Goal: Task Accomplishment & Management: Manage account settings

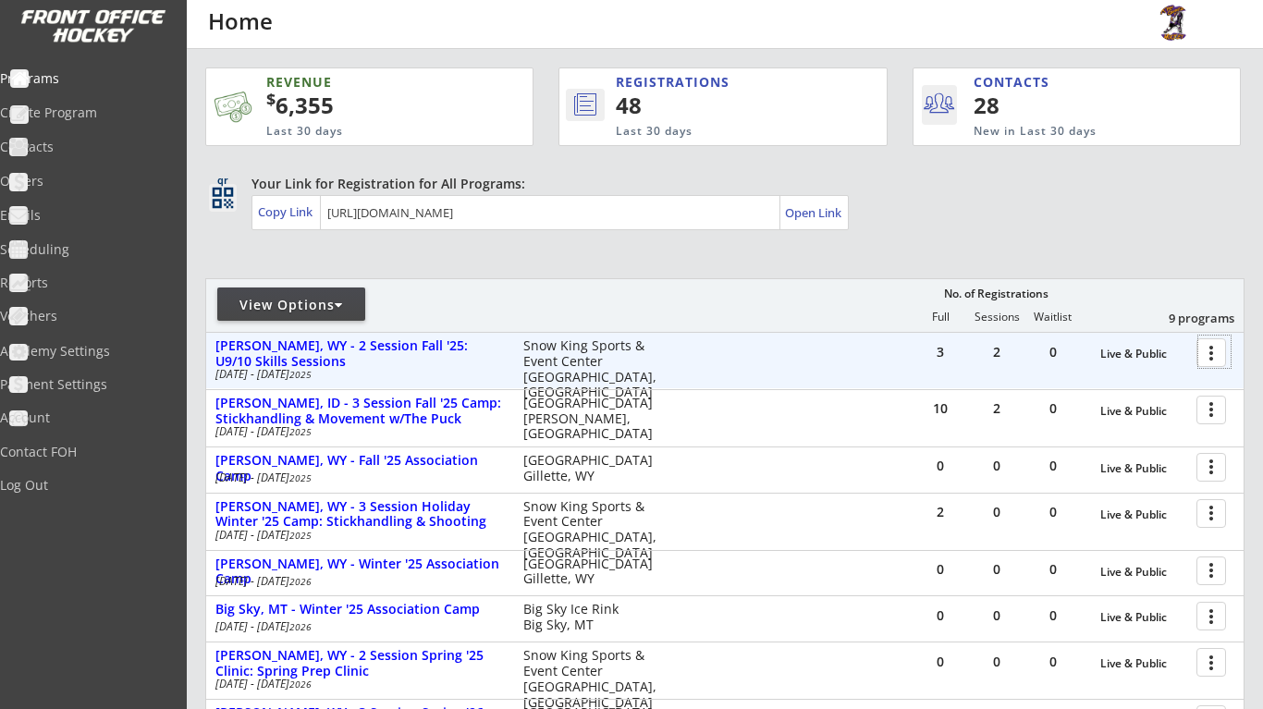
click at [1219, 353] on div at bounding box center [1215, 352] width 32 height 32
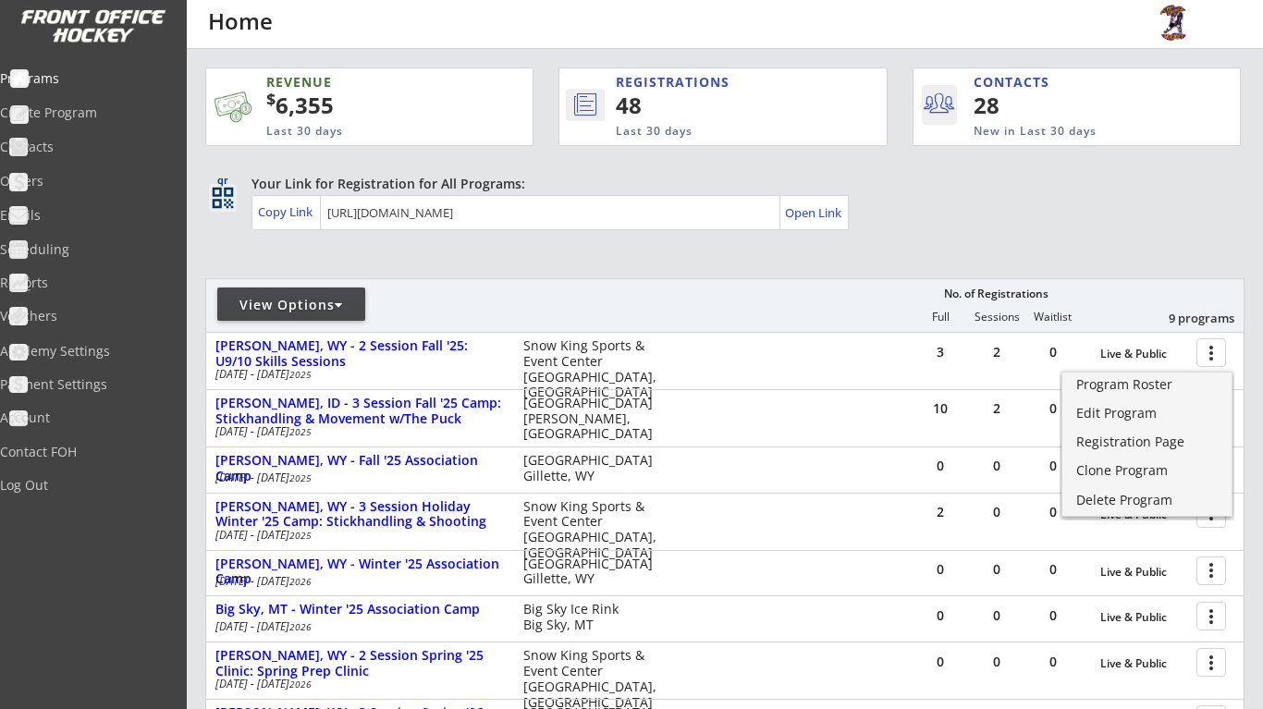
click at [1163, 267] on div "REVENUE $ 6,355 Last 30 days REGISTRATIONS 48 Last 30 days CONTACTS 28 New in L…" at bounding box center [725, 528] width 1040 height 959
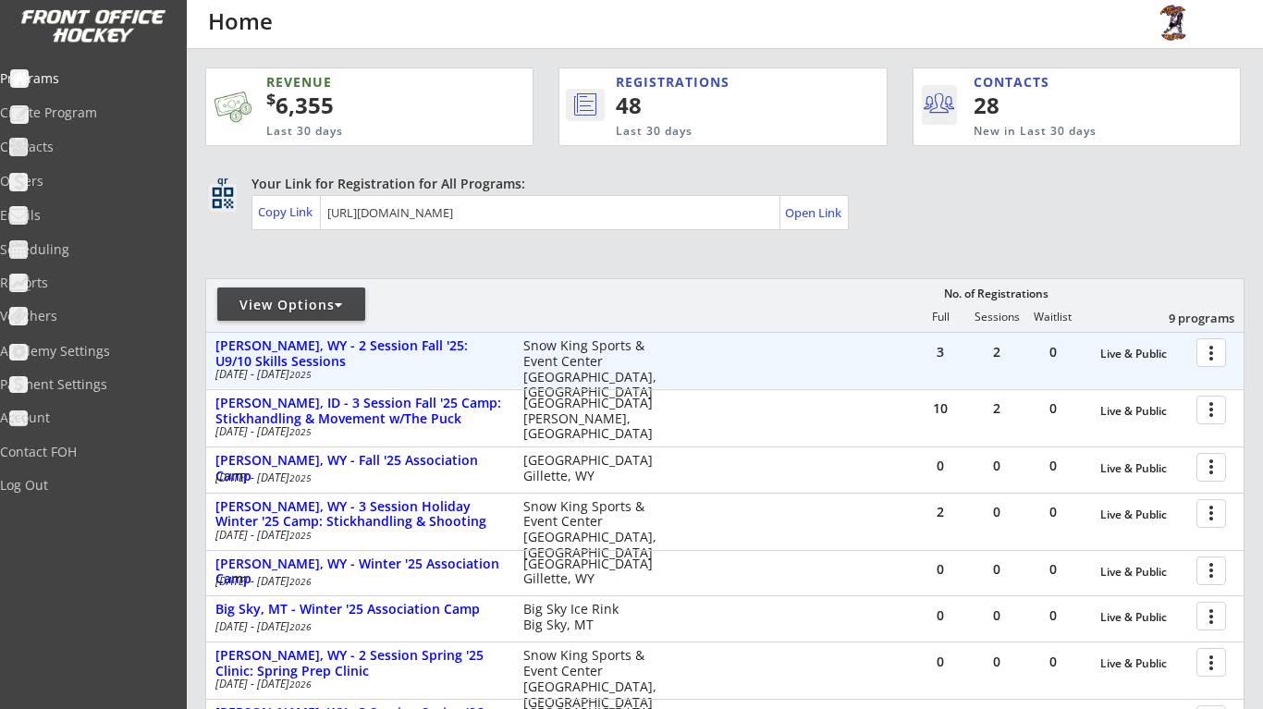
click at [1210, 356] on div at bounding box center [1215, 352] width 32 height 32
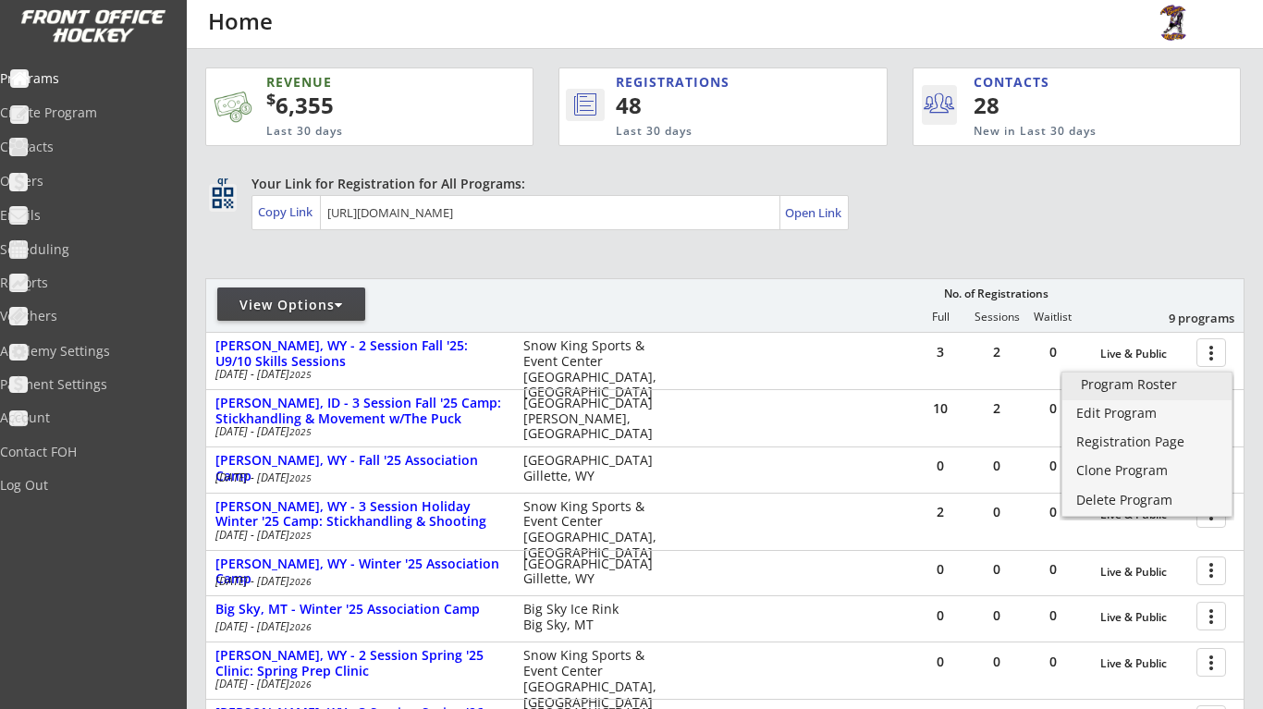
click at [1133, 380] on div "Program Roster" at bounding box center [1147, 384] width 132 height 13
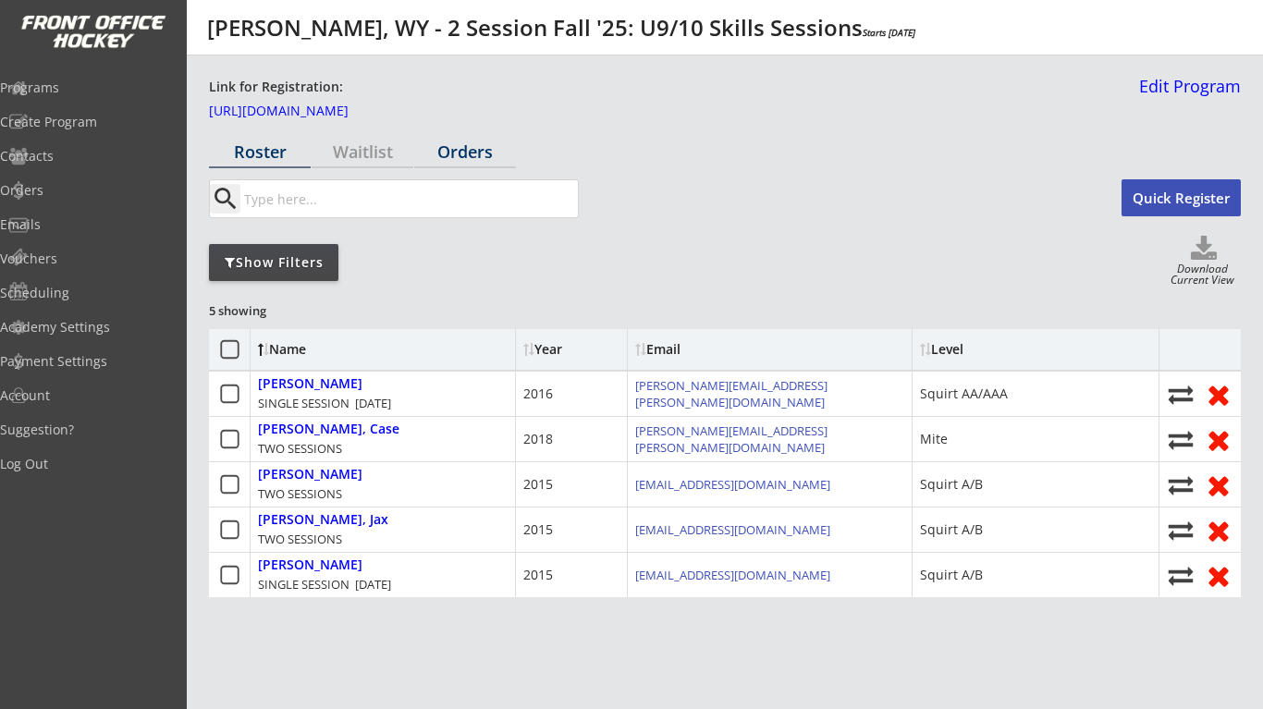
click at [477, 159] on div "Orders" at bounding box center [465, 151] width 102 height 17
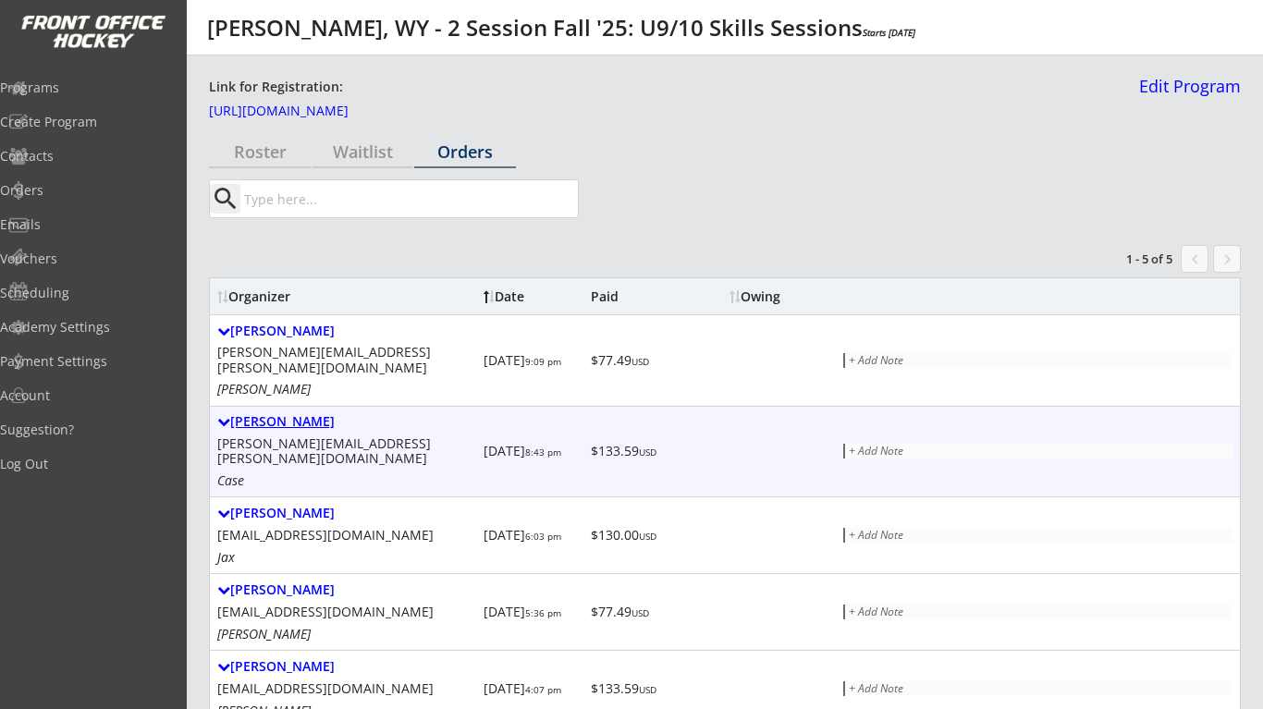
click at [293, 414] on div "[PERSON_NAME]" at bounding box center [346, 422] width 259 height 16
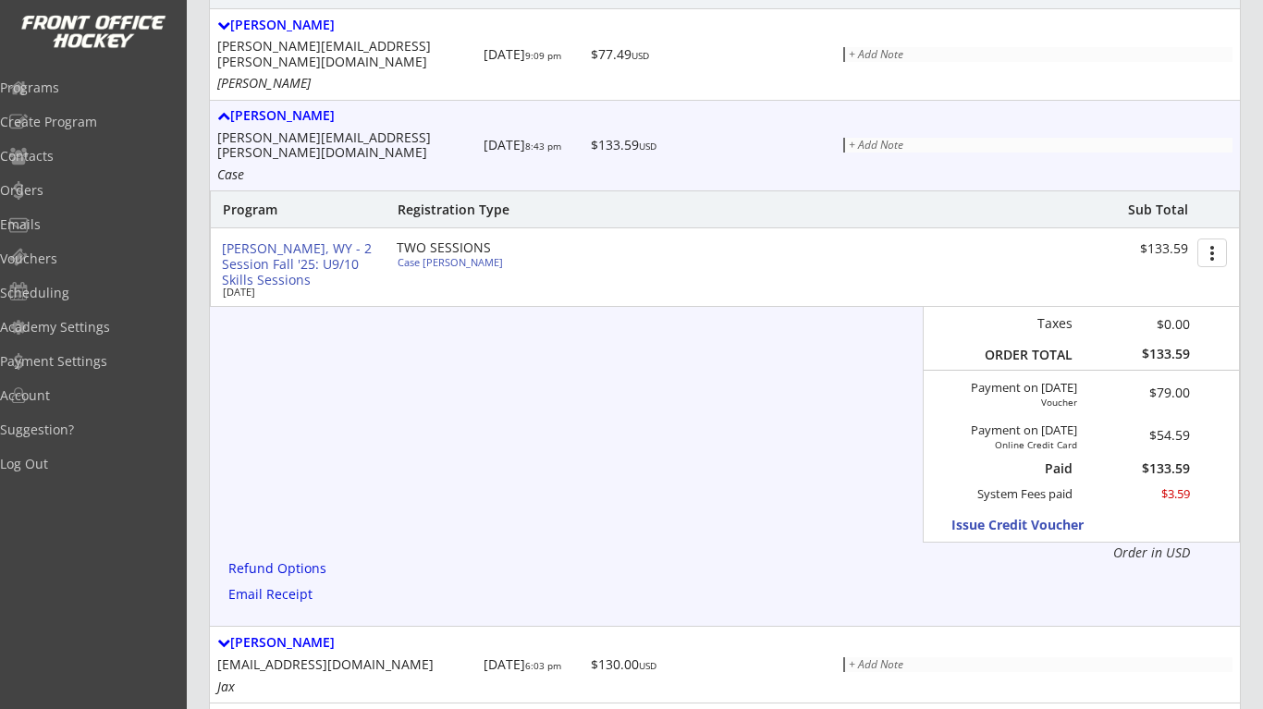
scroll to position [307, 0]
click at [306, 561] on div "Refund Options" at bounding box center [280, 568] width 105 height 14
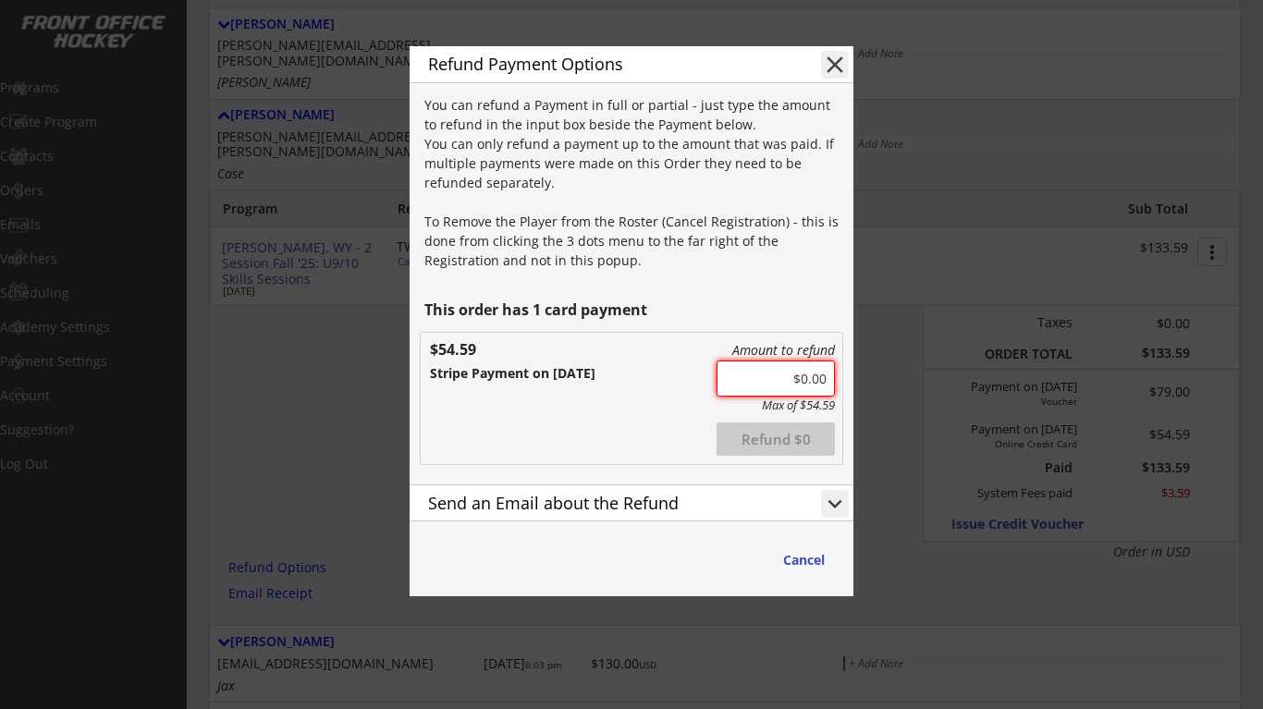
click at [805, 376] on input "input" at bounding box center [776, 379] width 118 height 36
click at [675, 440] on div "Amount to refund Max of $54.59 Refunded Refund $133.59 $54.59 Stripe Payment on…" at bounding box center [632, 398] width 422 height 131
click at [764, 500] on div "Send an Email about the Refund" at bounding box center [610, 503] width 364 height 17
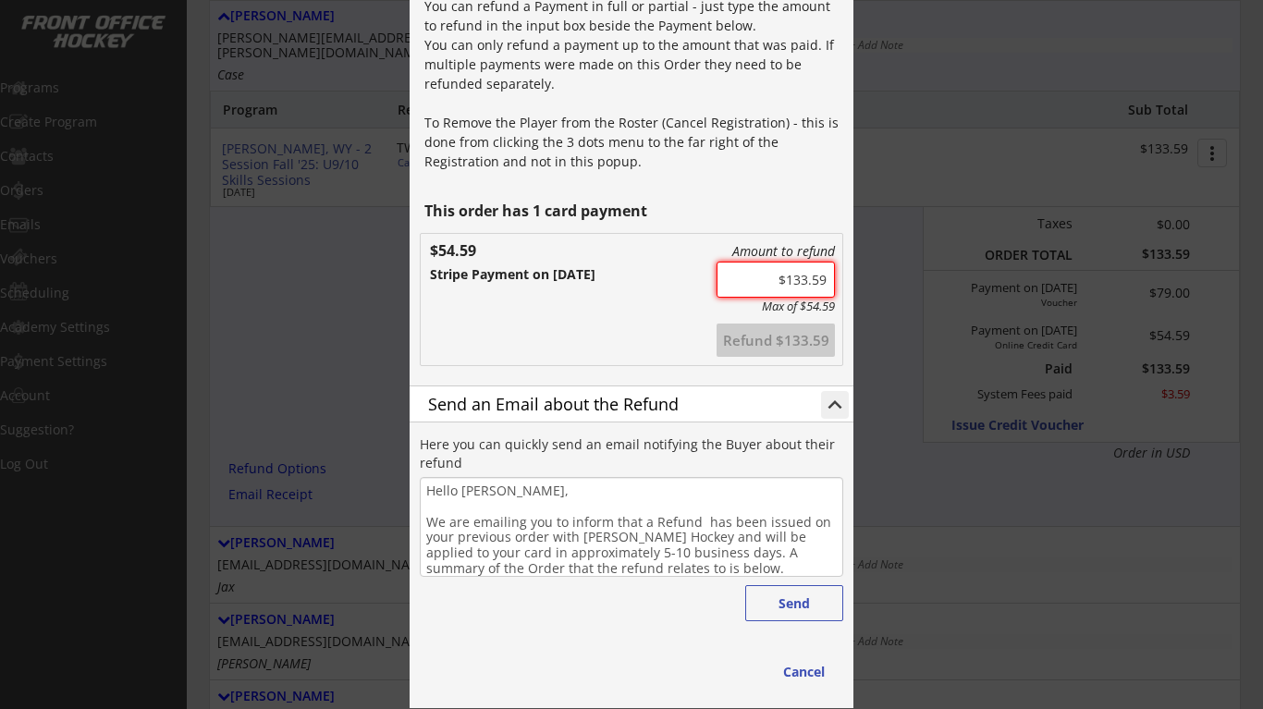
scroll to position [445, 0]
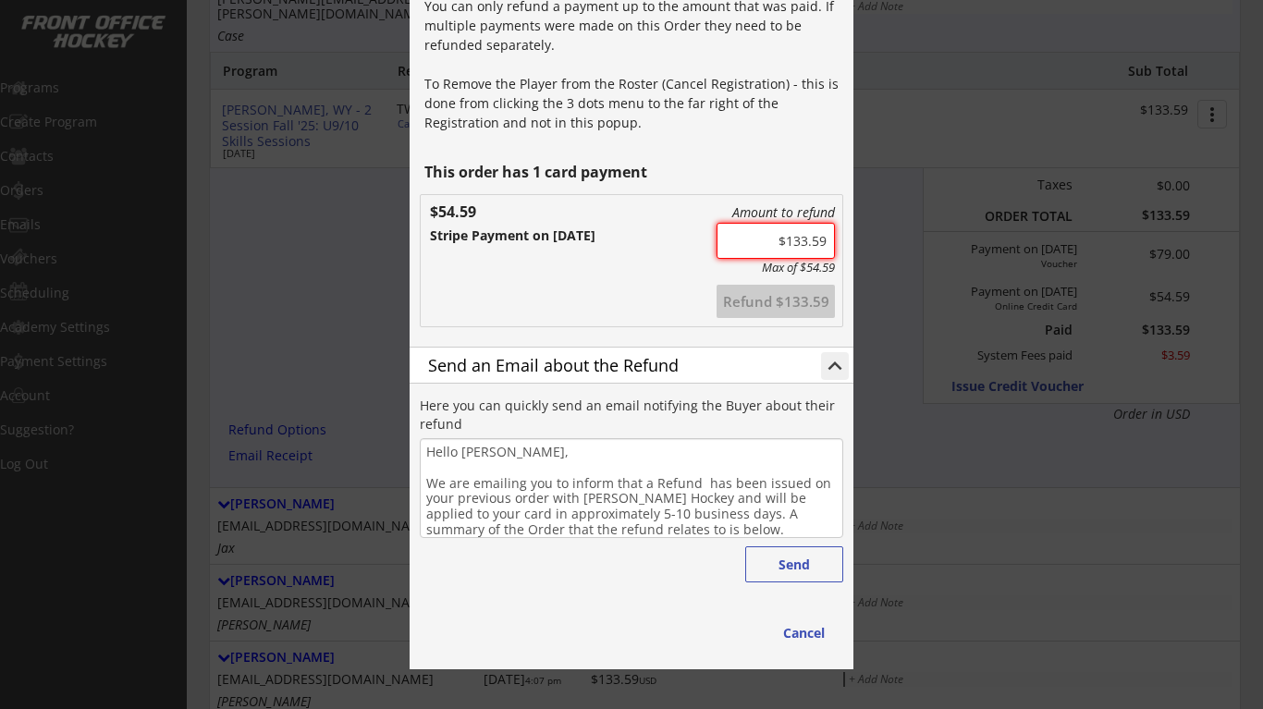
click at [776, 297] on button "Refund $133.59" at bounding box center [776, 301] width 118 height 33
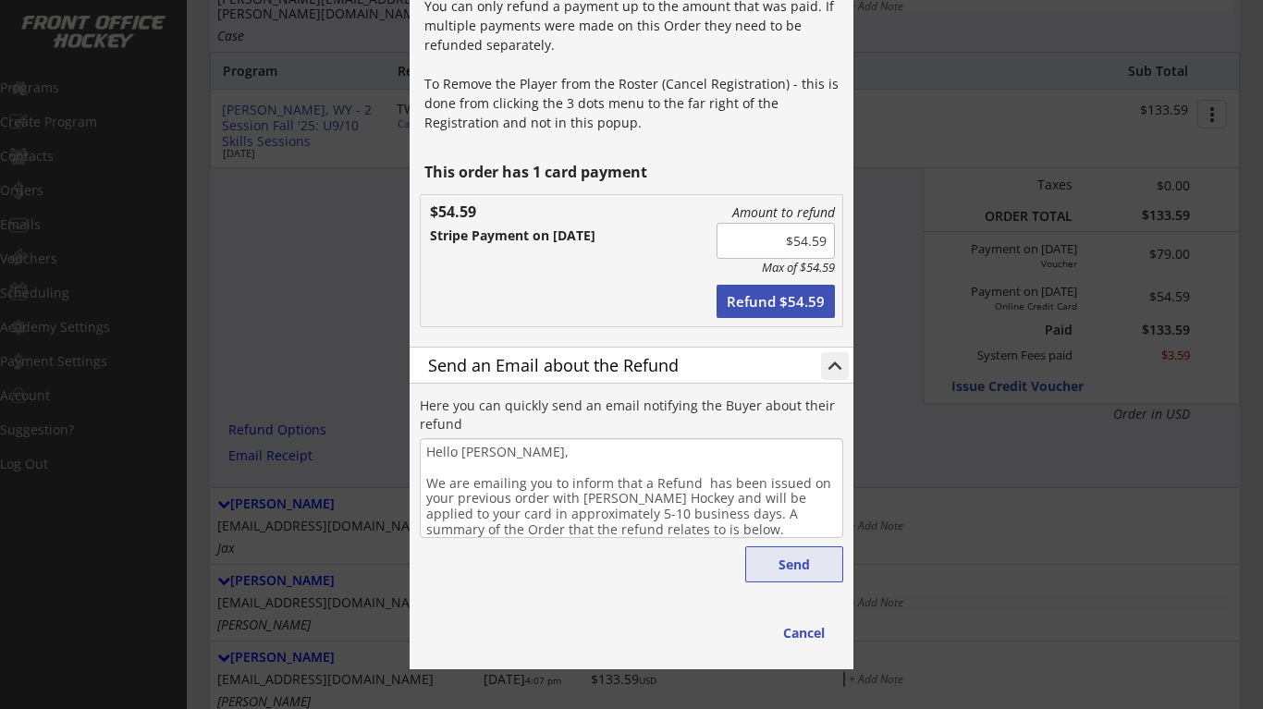
click at [776, 558] on button "Send" at bounding box center [794, 565] width 98 height 36
click at [752, 309] on button "Refund $54.59" at bounding box center [776, 301] width 118 height 33
type input "$0.00"
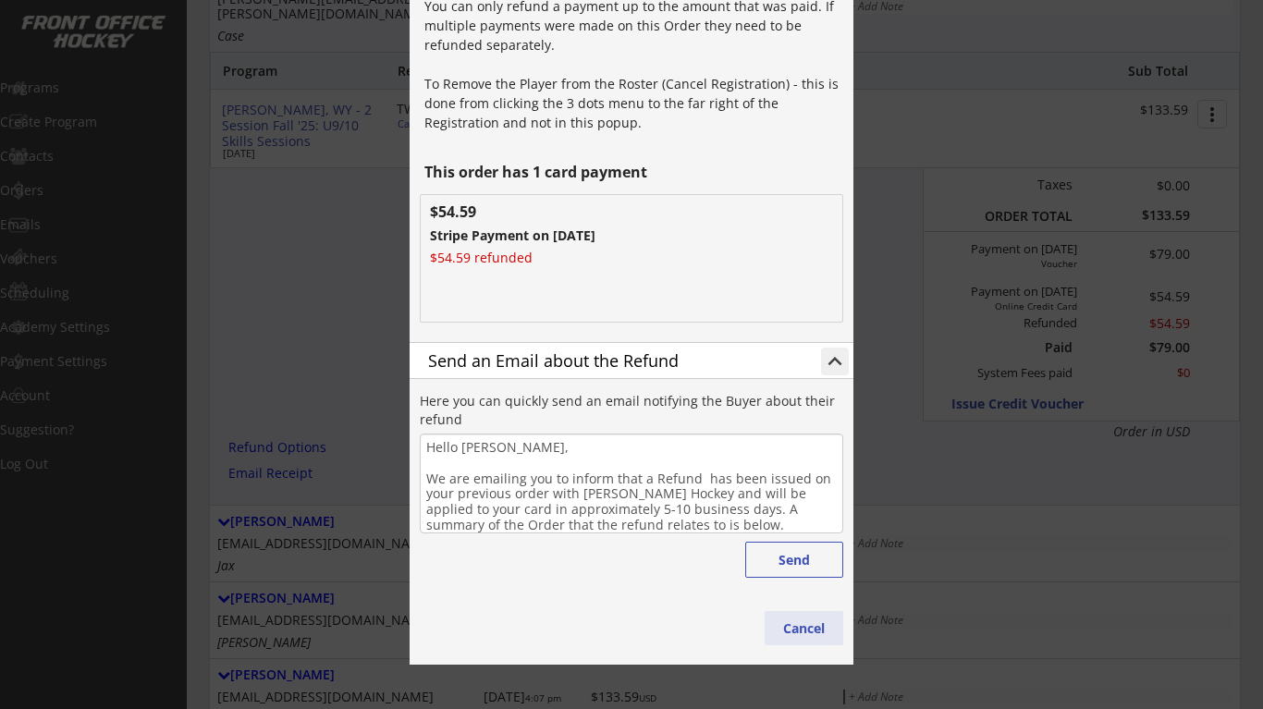
click at [814, 630] on button "Cancel" at bounding box center [804, 628] width 79 height 34
type textarea "Hello , We are emailing you to inform that a Refund has been issued on your pre…"
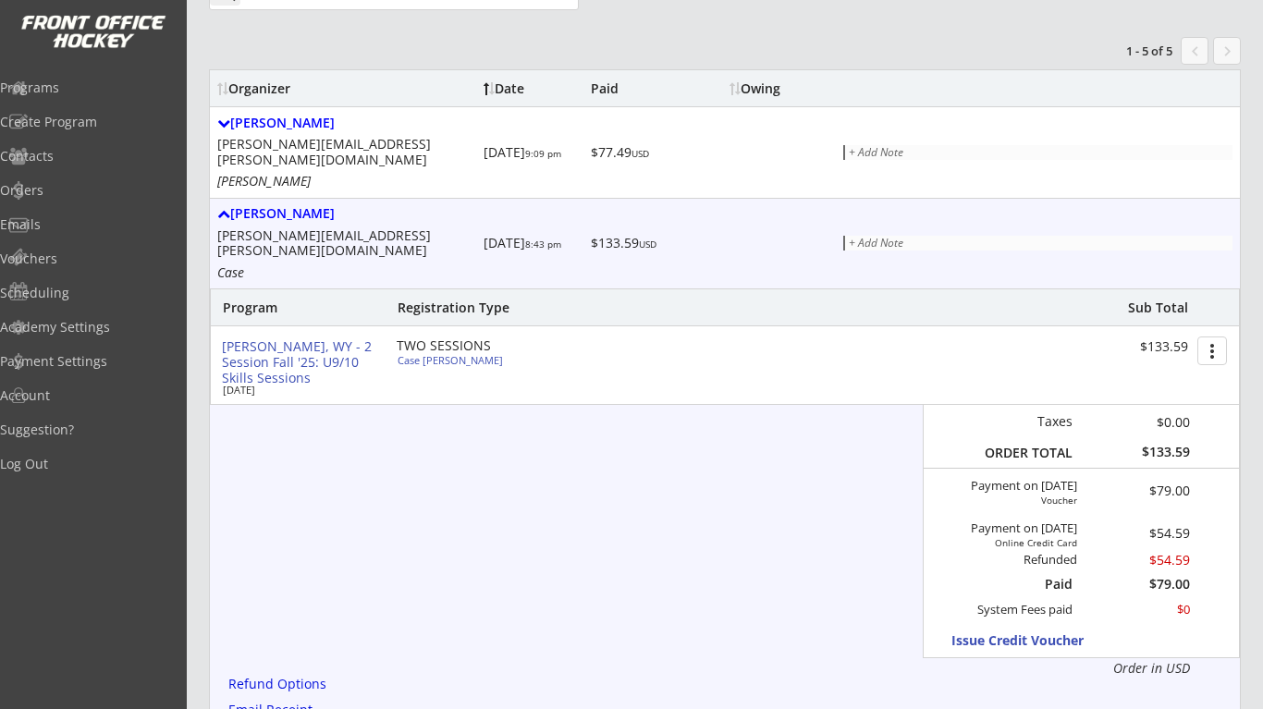
scroll to position [212, 0]
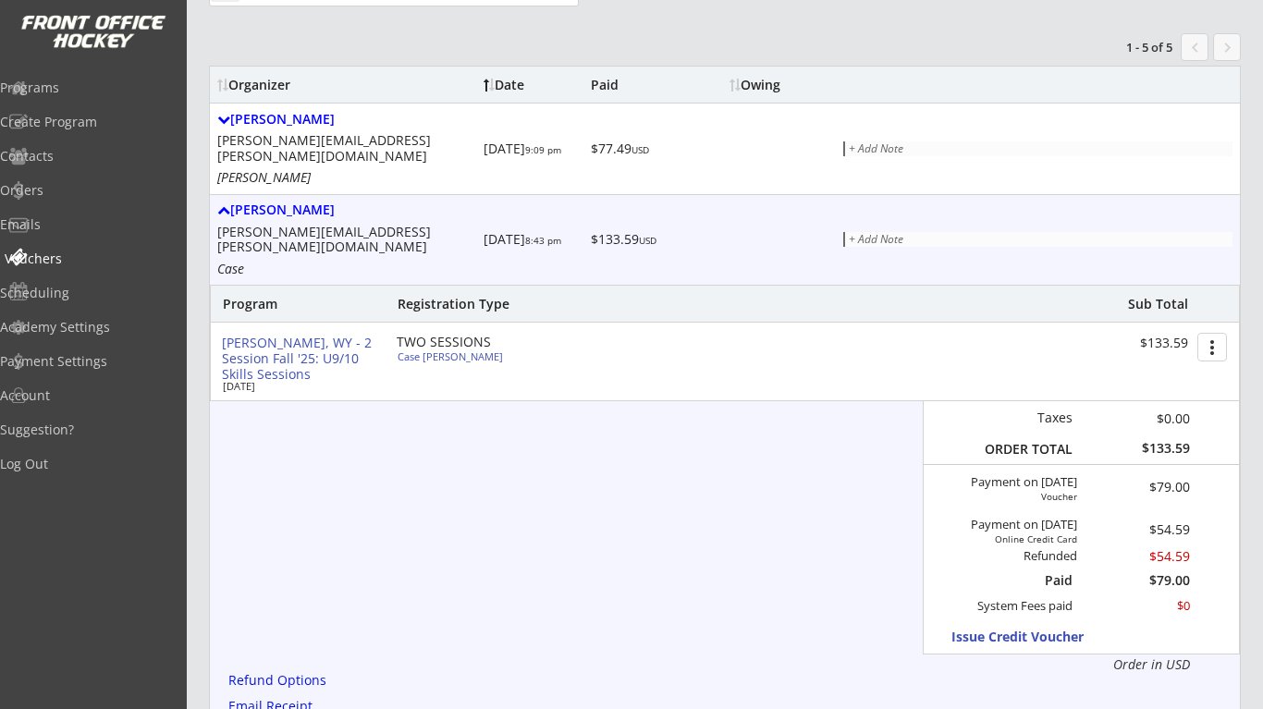
click at [72, 248] on div "Vouchers" at bounding box center [88, 258] width 176 height 32
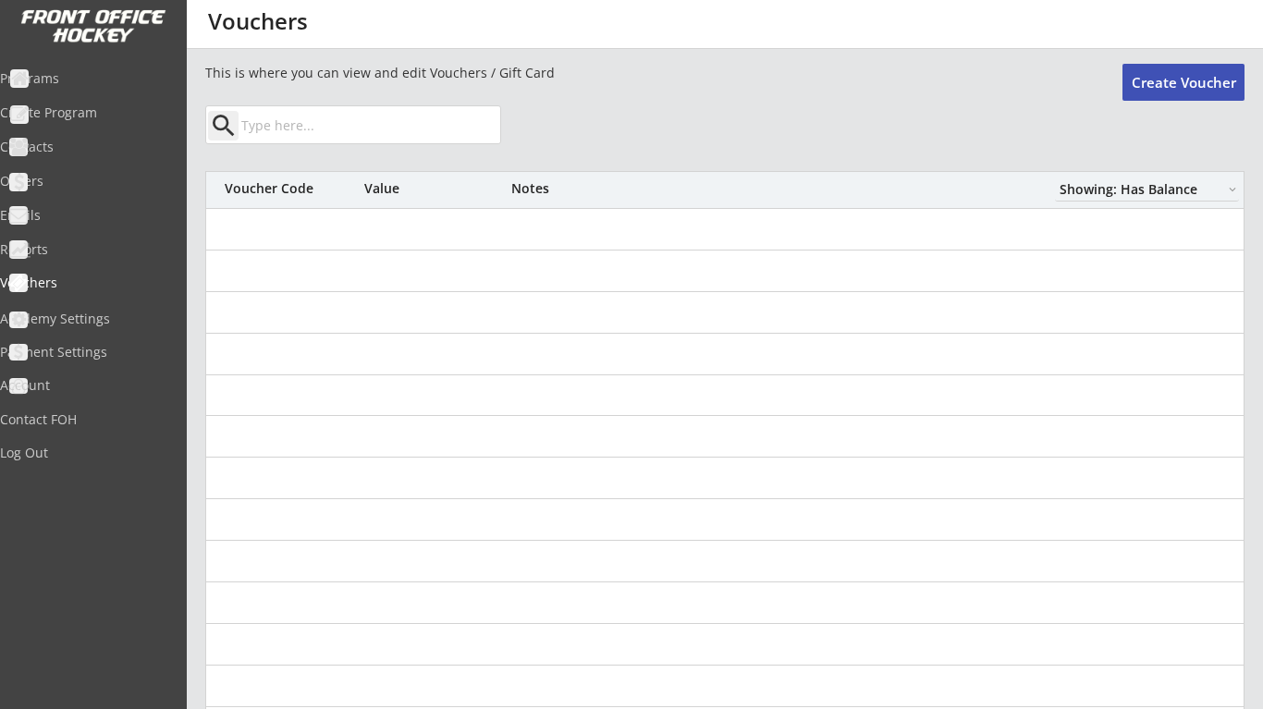
select select ""Showing: Has Balance""
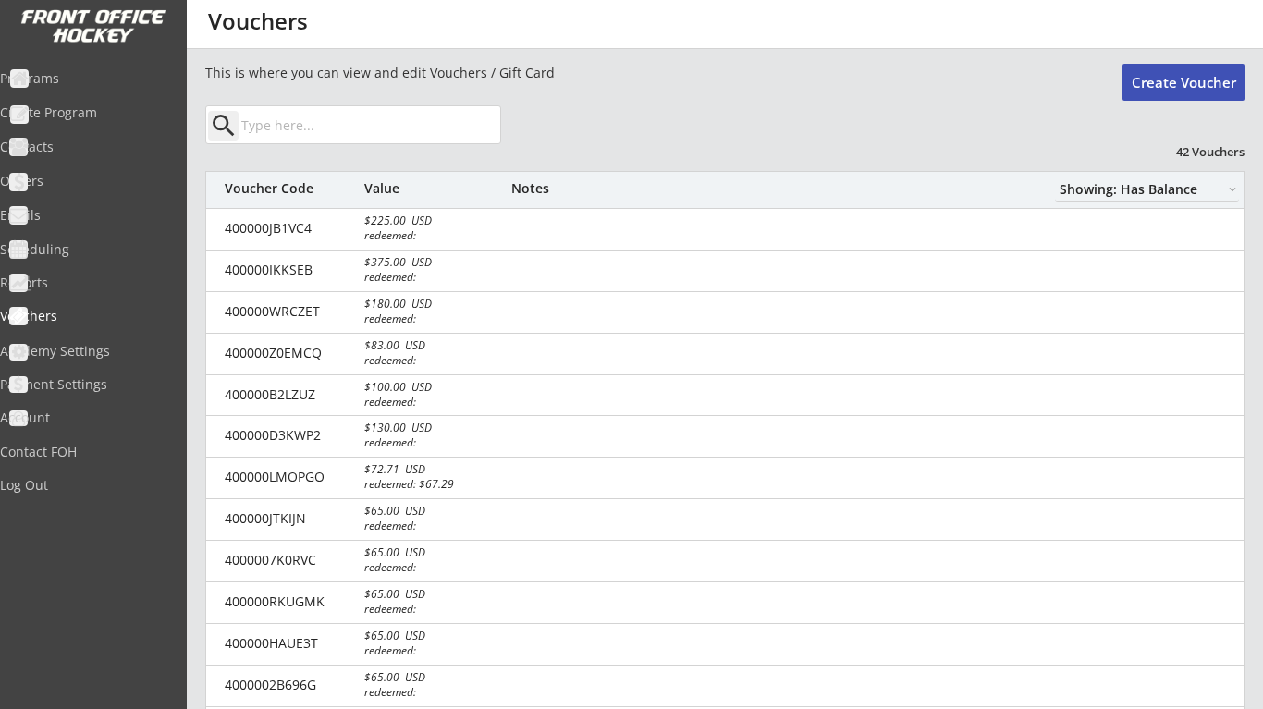
click at [329, 120] on input "input" at bounding box center [369, 124] width 263 height 37
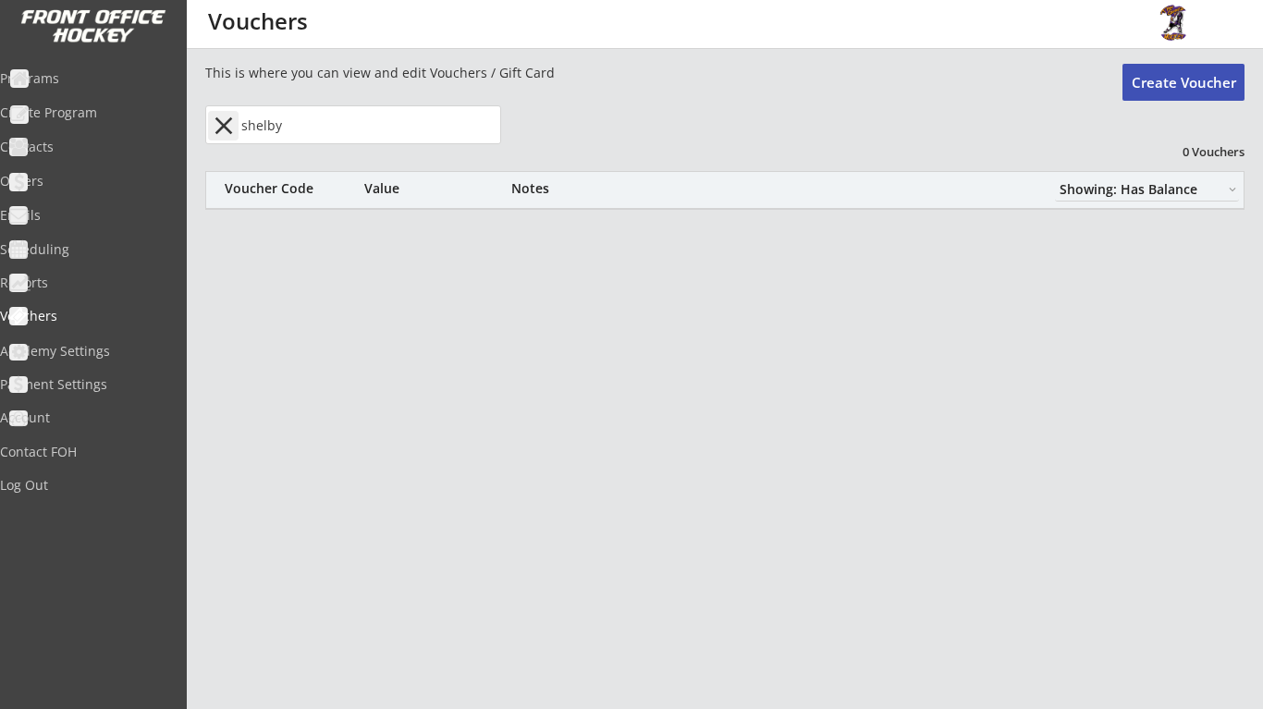
type input "shelby"
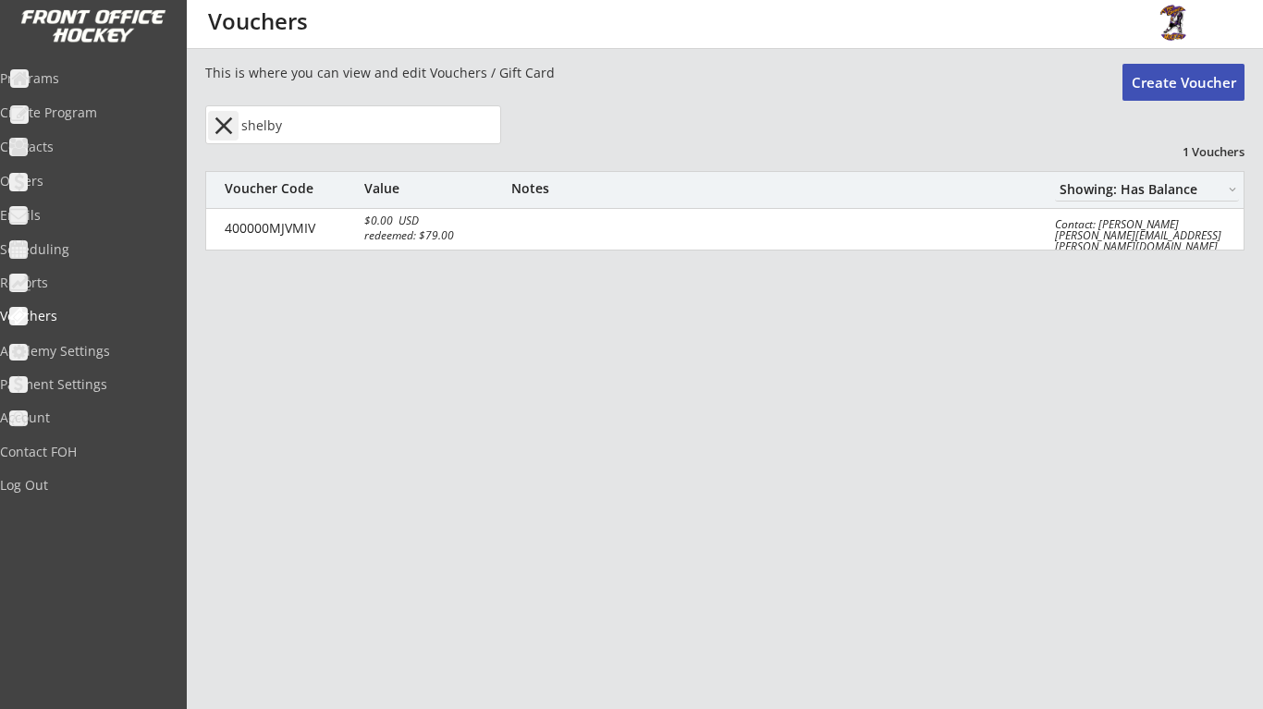
click at [1178, 78] on button "Create Voucher" at bounding box center [1184, 82] width 122 height 37
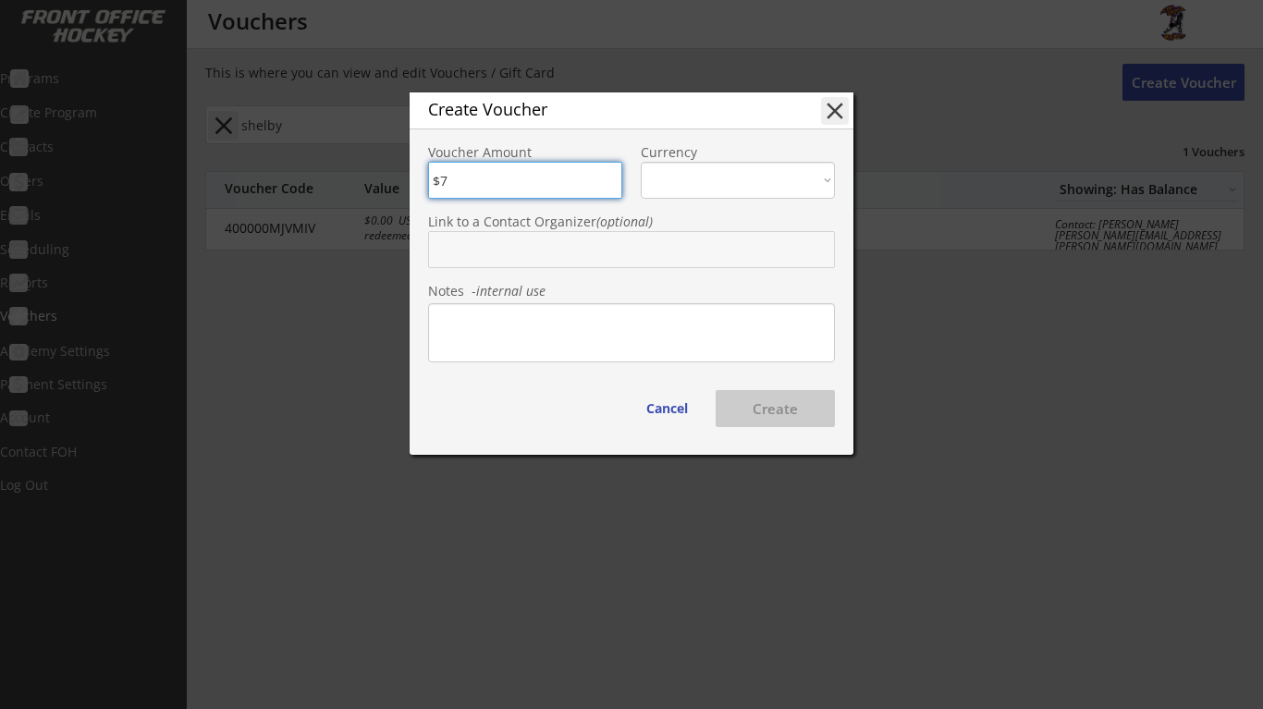
type input "$79"
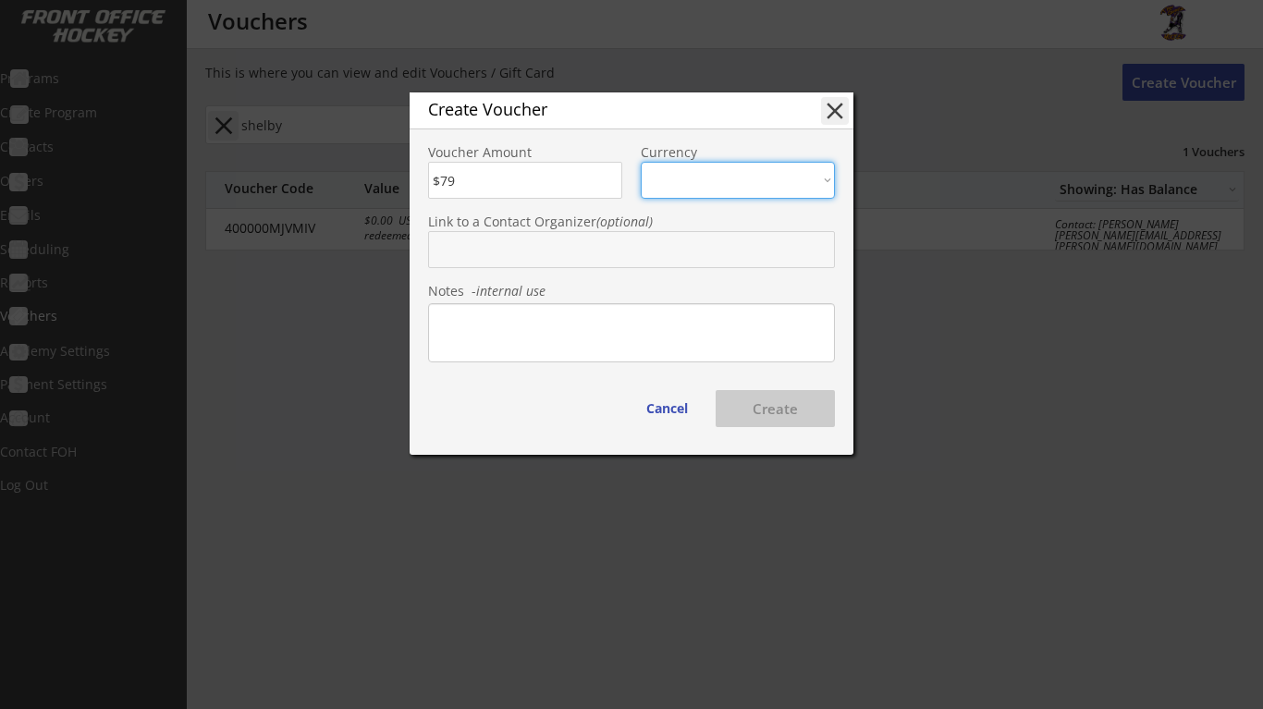
select select ""USD""
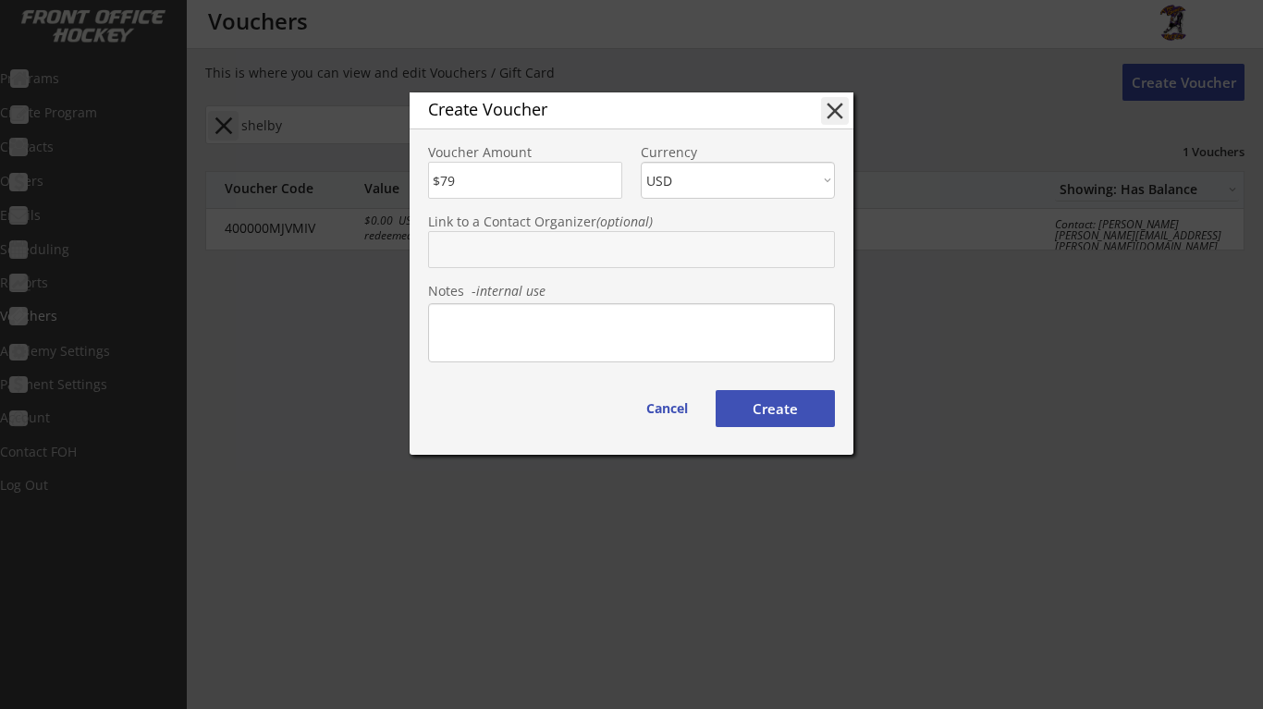
click at [581, 240] on input "text" at bounding box center [631, 249] width 407 height 37
type input "shelby"
type input "shelby Pollard Belote"
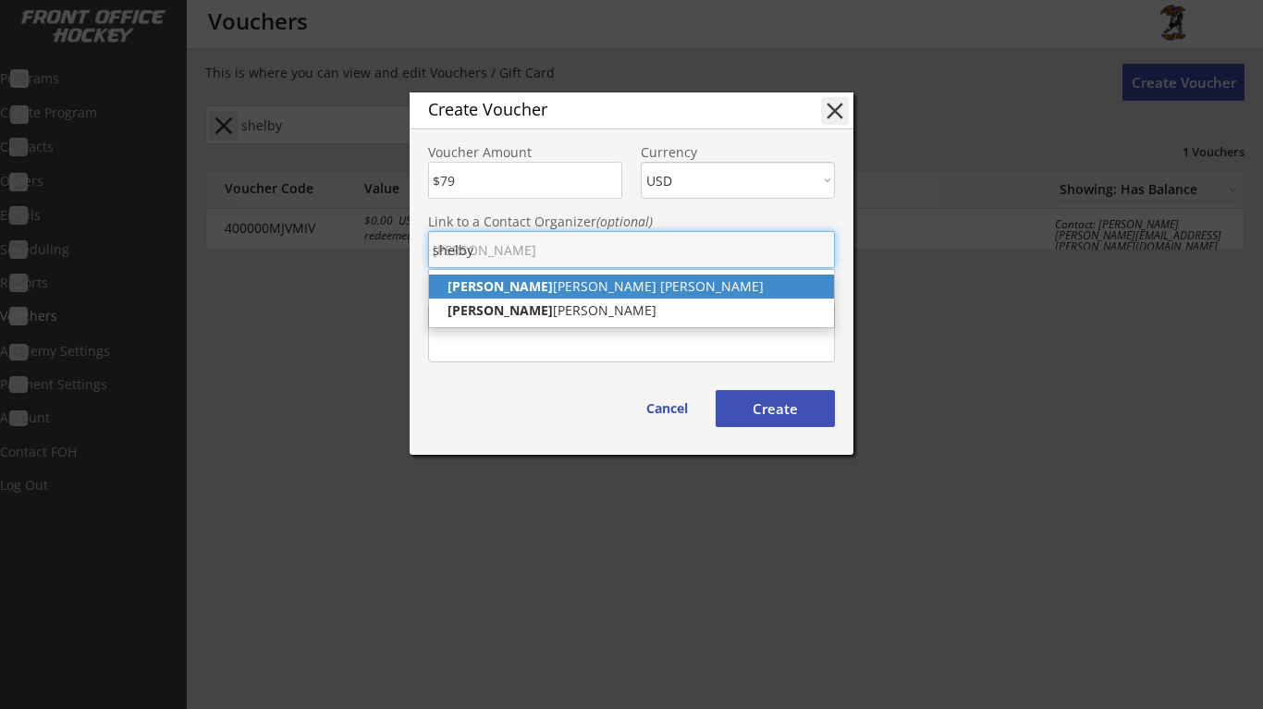
click at [612, 278] on p "Shelby Pollard Belote" at bounding box center [631, 287] width 405 height 24
type input "Shelby Pollard Belote"
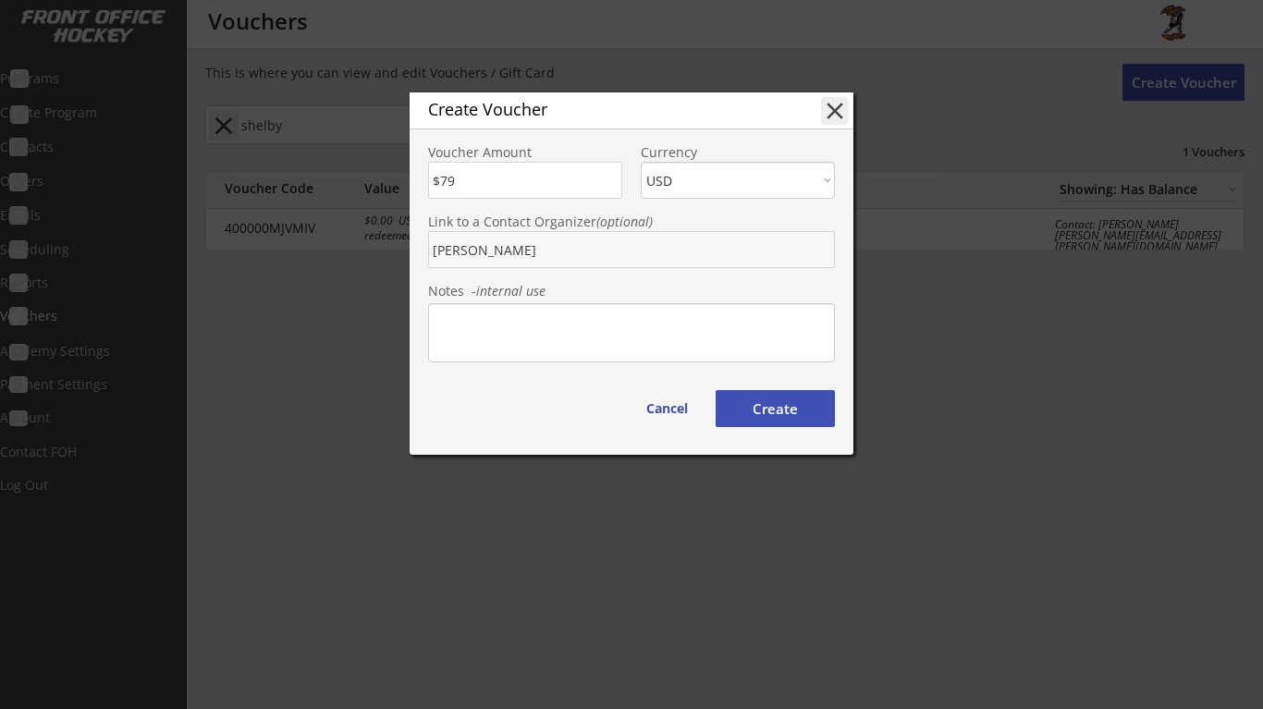
click at [696, 326] on textarea at bounding box center [631, 332] width 407 height 59
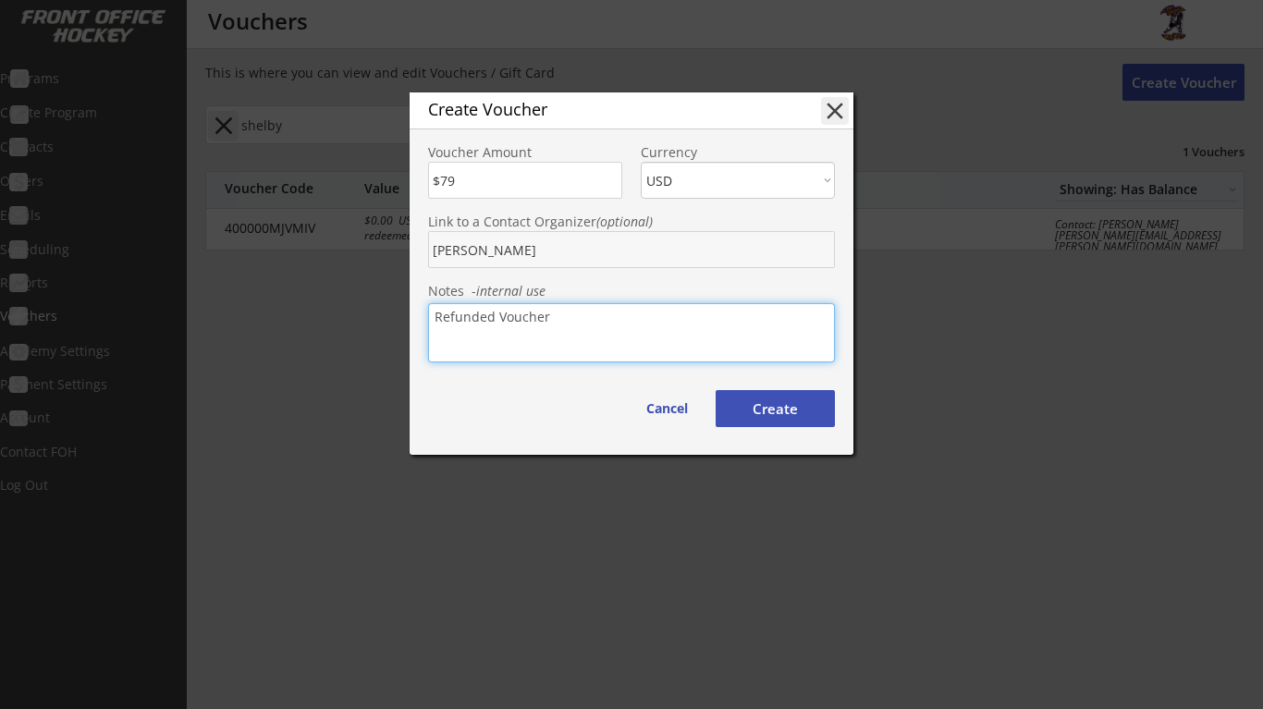
type textarea "Refunded Voucher"
click at [815, 414] on button "Create" at bounding box center [775, 408] width 119 height 37
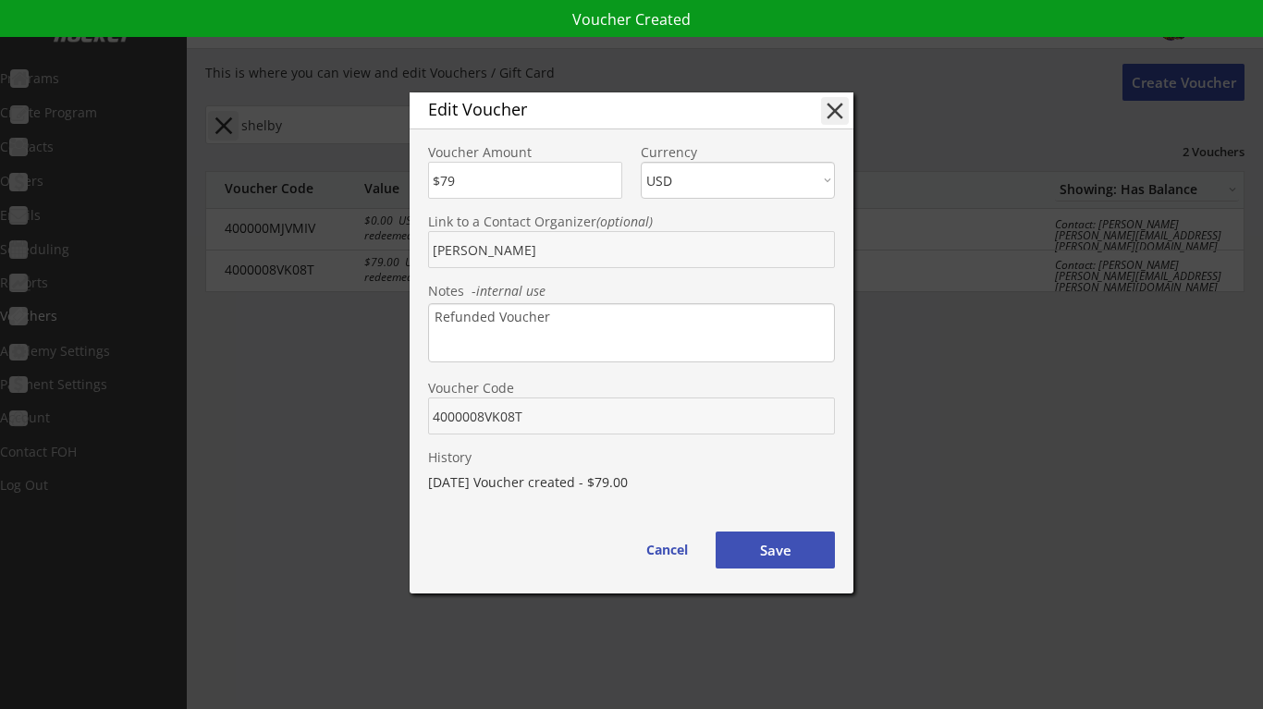
drag, startPoint x: 530, startPoint y: 413, endPoint x: 425, endPoint y: 415, distance: 105.5
click at [425, 415] on div "Voucher Code" at bounding box center [632, 399] width 444 height 69
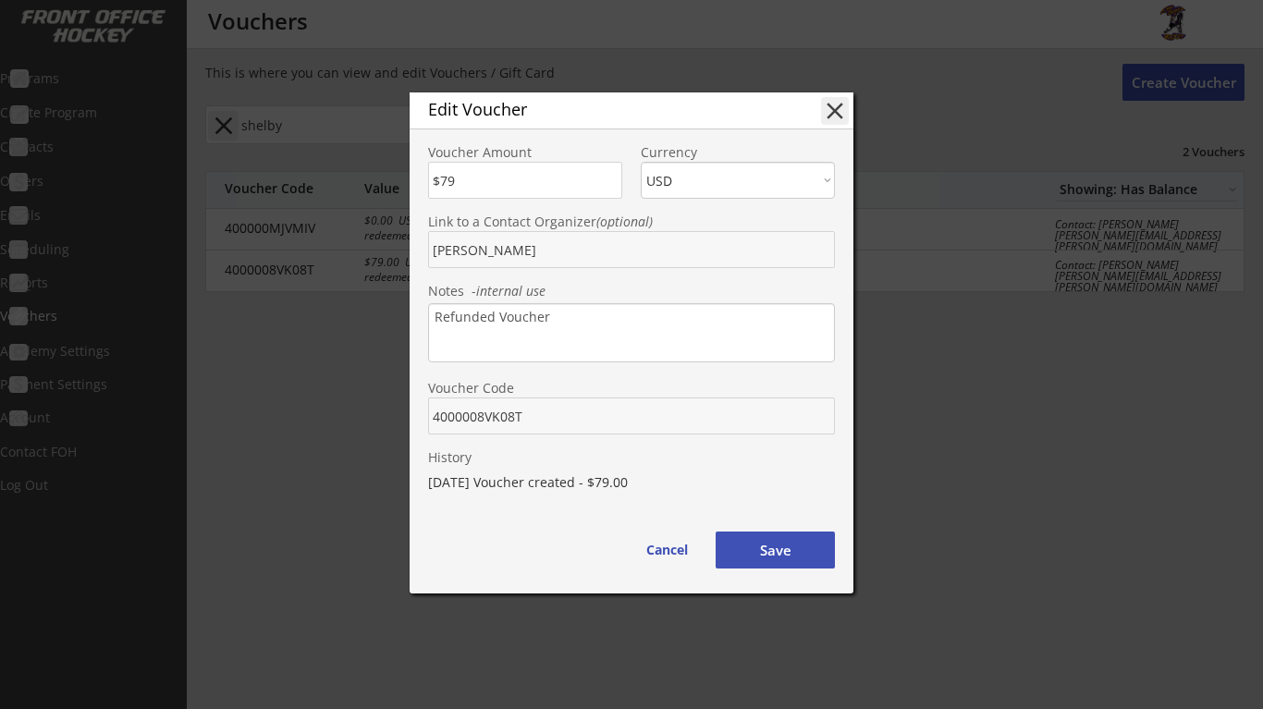
click at [796, 573] on div "Edit Voucher close Voucher Amount Currency CAD USD Link to a Contact Organizer …" at bounding box center [632, 342] width 444 height 501
click at [794, 542] on button "Save" at bounding box center [775, 550] width 119 height 37
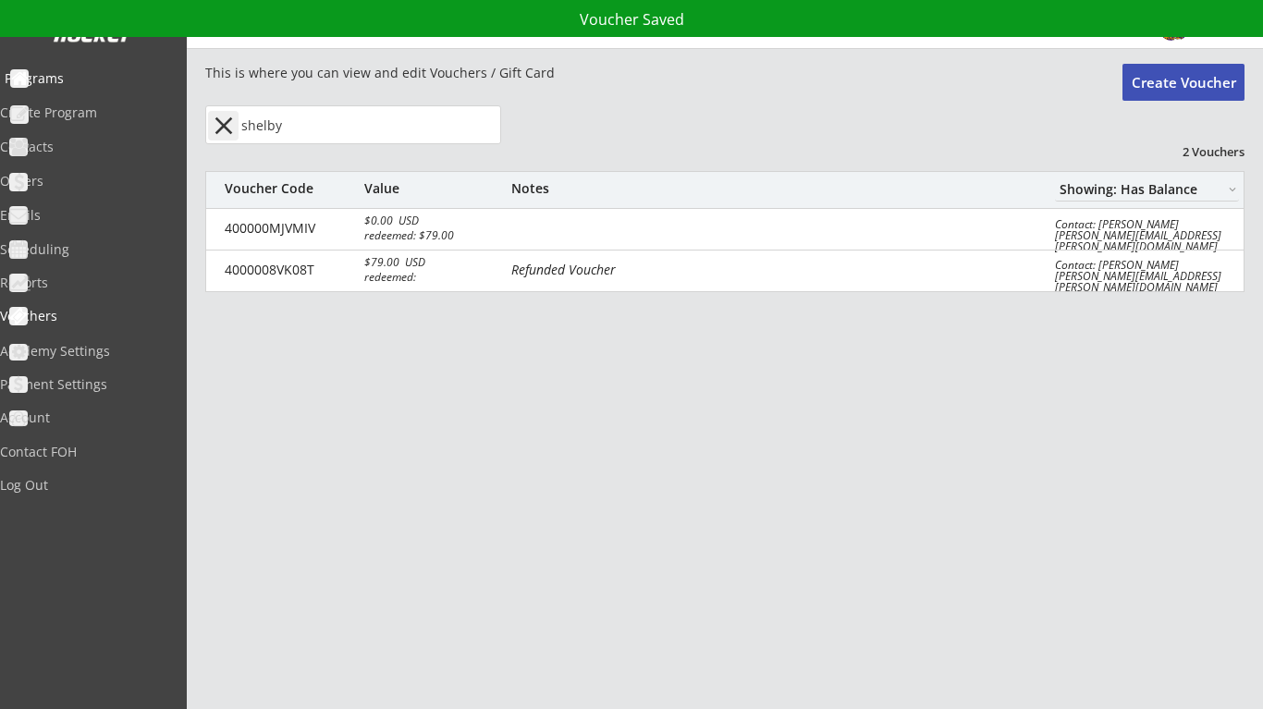
click at [82, 83] on div "Programs" at bounding box center [88, 78] width 166 height 13
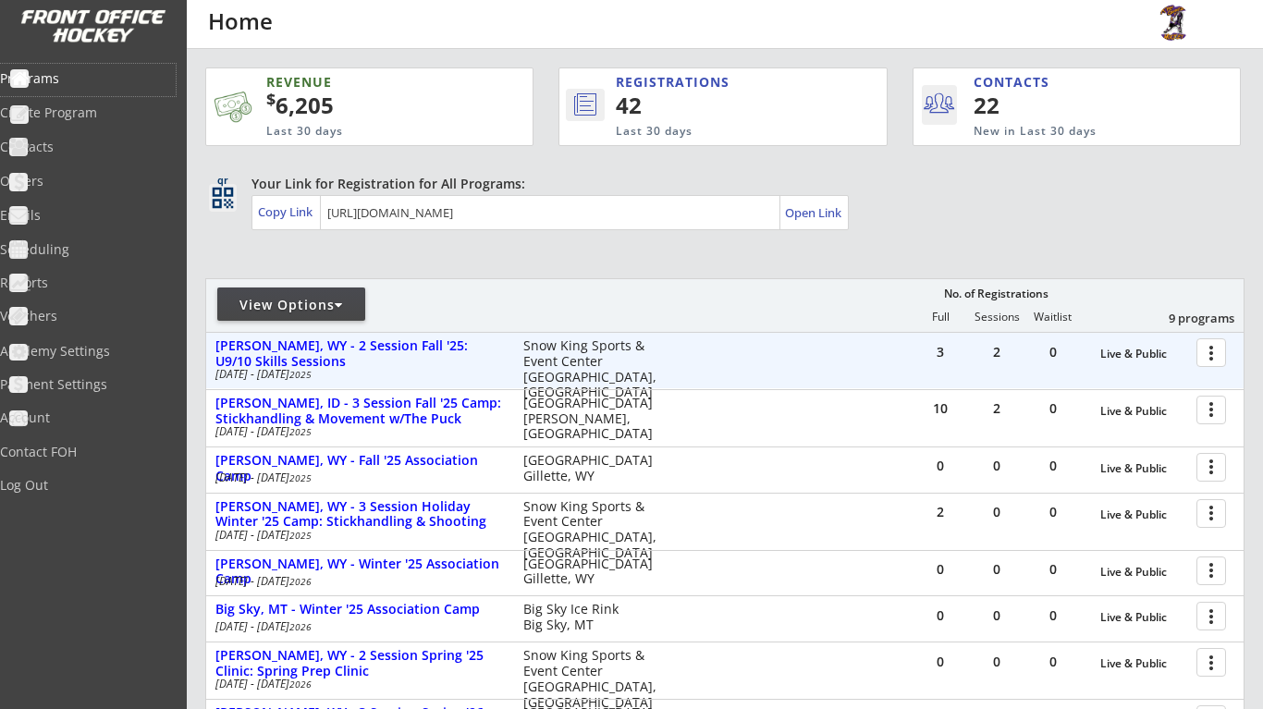
click at [1213, 353] on div at bounding box center [1215, 352] width 32 height 32
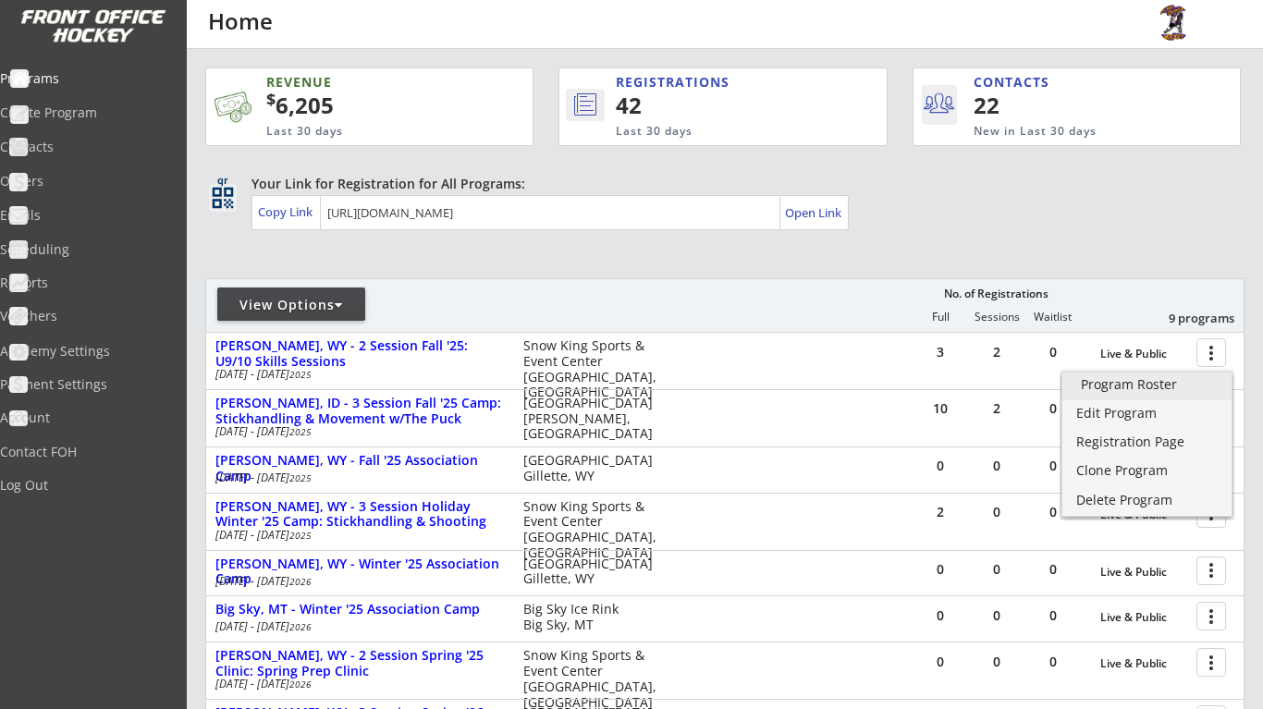
click at [1156, 391] on div "Program Roster" at bounding box center [1147, 384] width 132 height 13
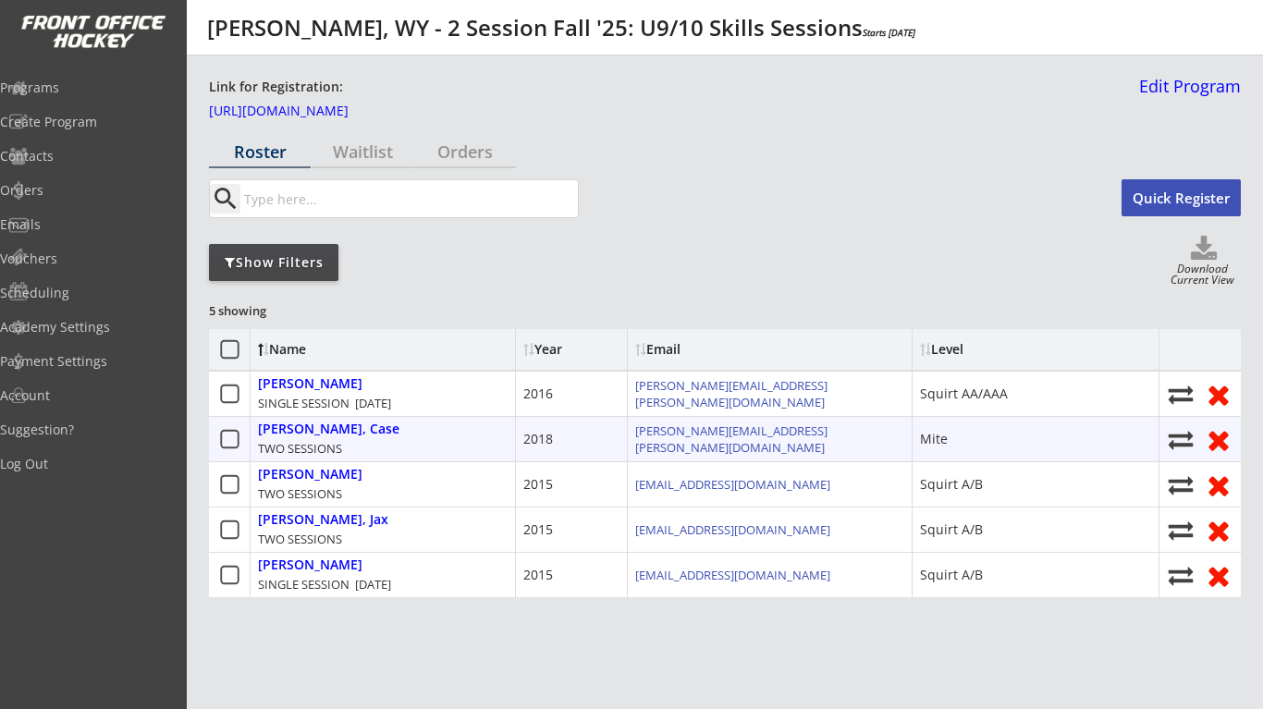
click at [1213, 438] on use at bounding box center [1218, 440] width 19 height 19
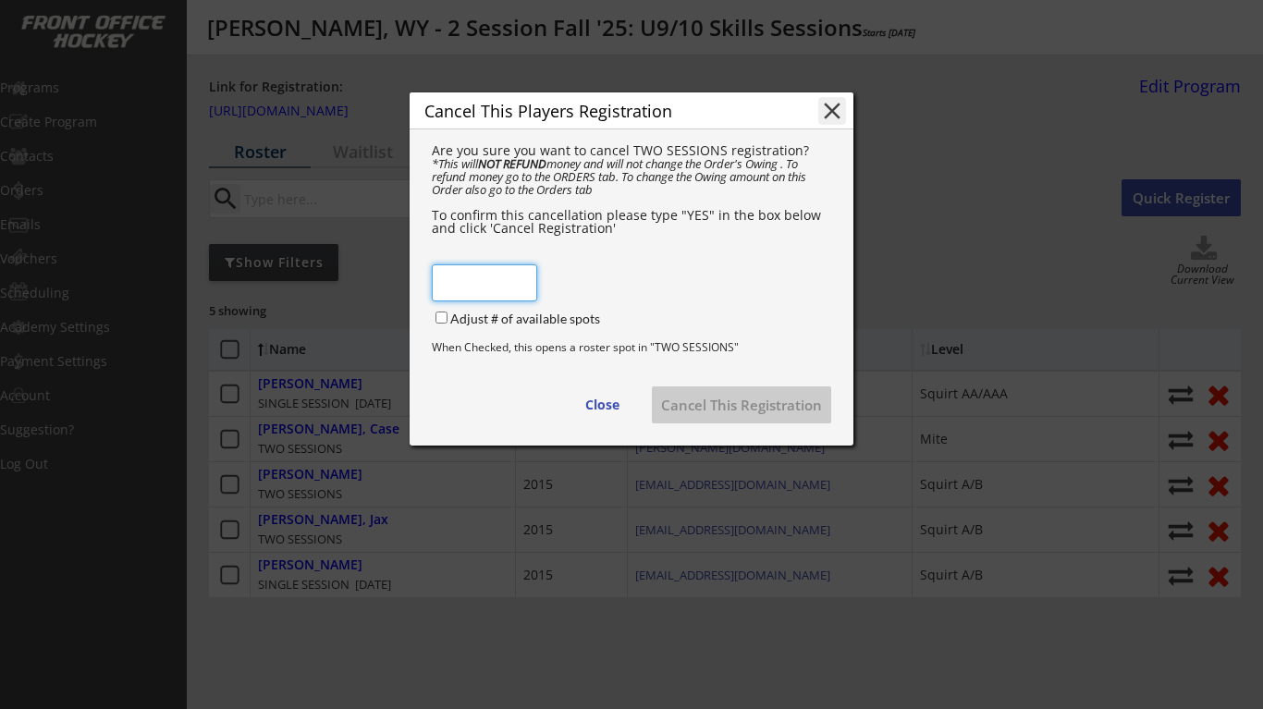
click at [470, 286] on input "input" at bounding box center [484, 283] width 105 height 37
type input "1"
click at [440, 318] on input "Adjust # of available spots" at bounding box center [442, 318] width 12 height 12
checkbox input "true"
click at [725, 413] on button "Cancel This Registration" at bounding box center [741, 405] width 179 height 37
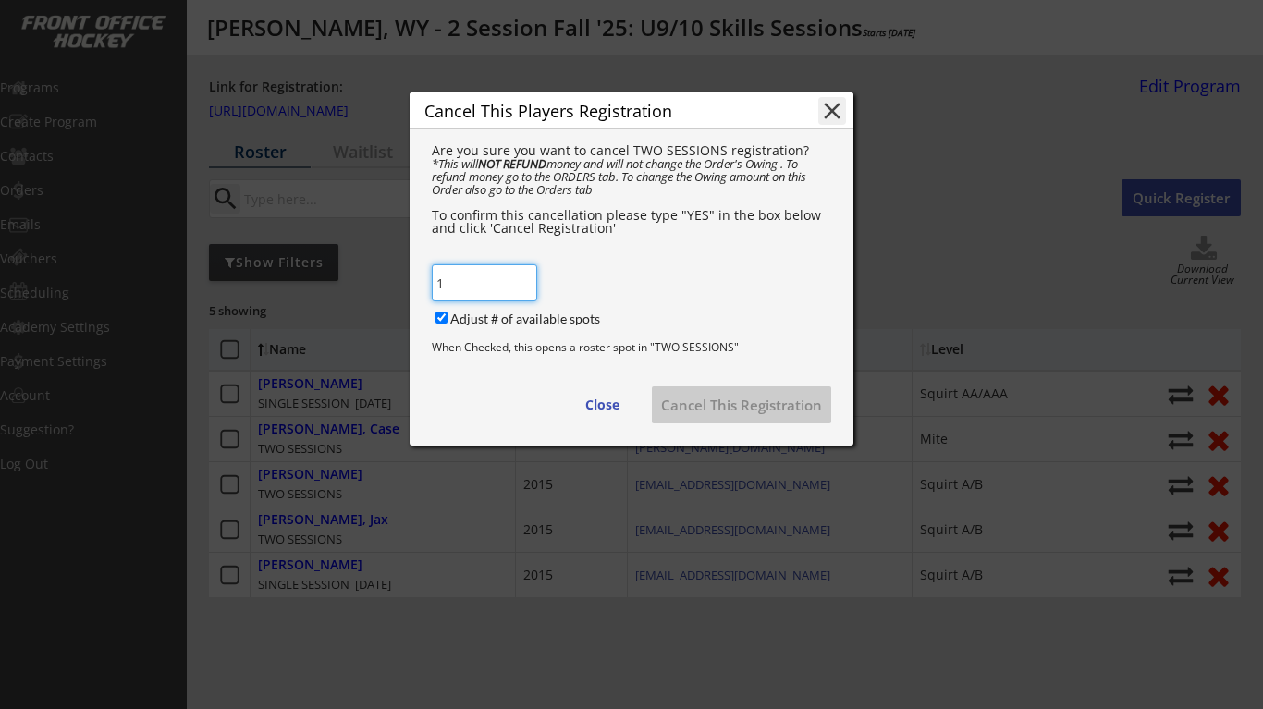
drag, startPoint x: 467, startPoint y: 288, endPoint x: 405, endPoint y: 288, distance: 62.0
click at [405, 288] on body "Jackson, WY - 2 Session Fall '25: U9/10 Skills Sessions Starts Oct 17, 2025 Lin…" at bounding box center [631, 354] width 1263 height 709
type input "y"
type input "YES"
click at [707, 393] on button "Cancel This Registration" at bounding box center [741, 405] width 179 height 37
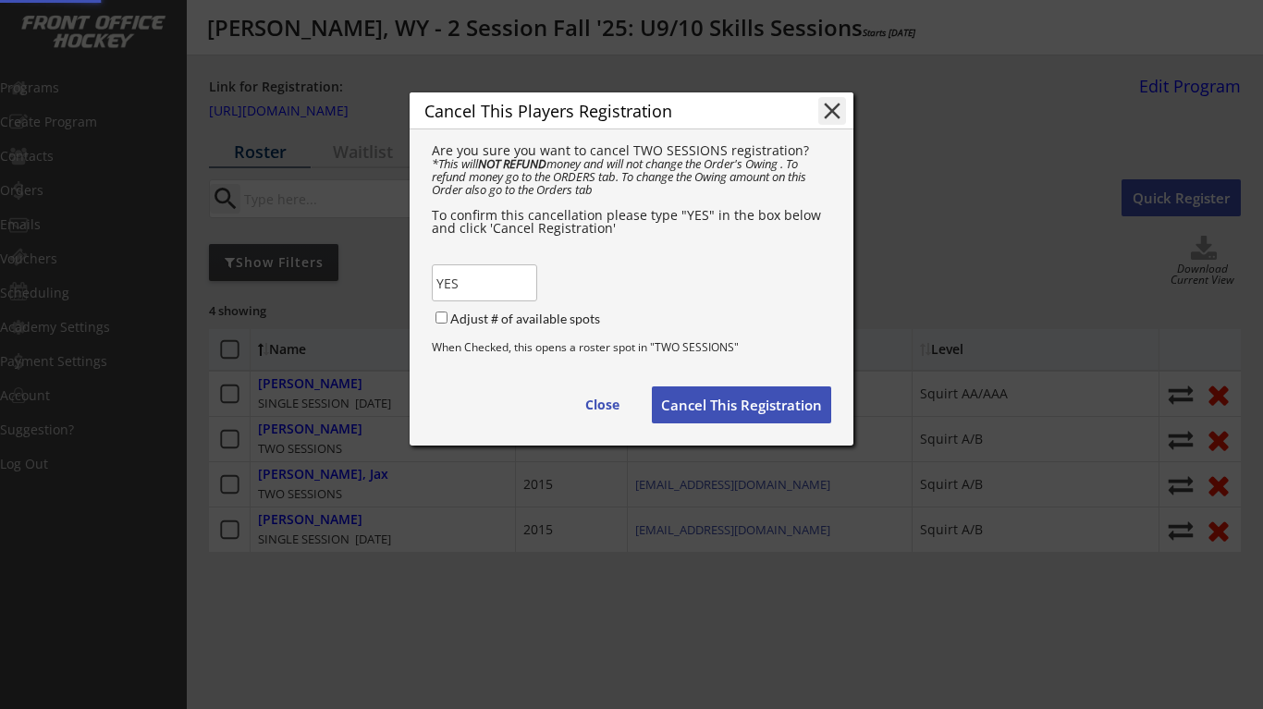
checkbox input "false"
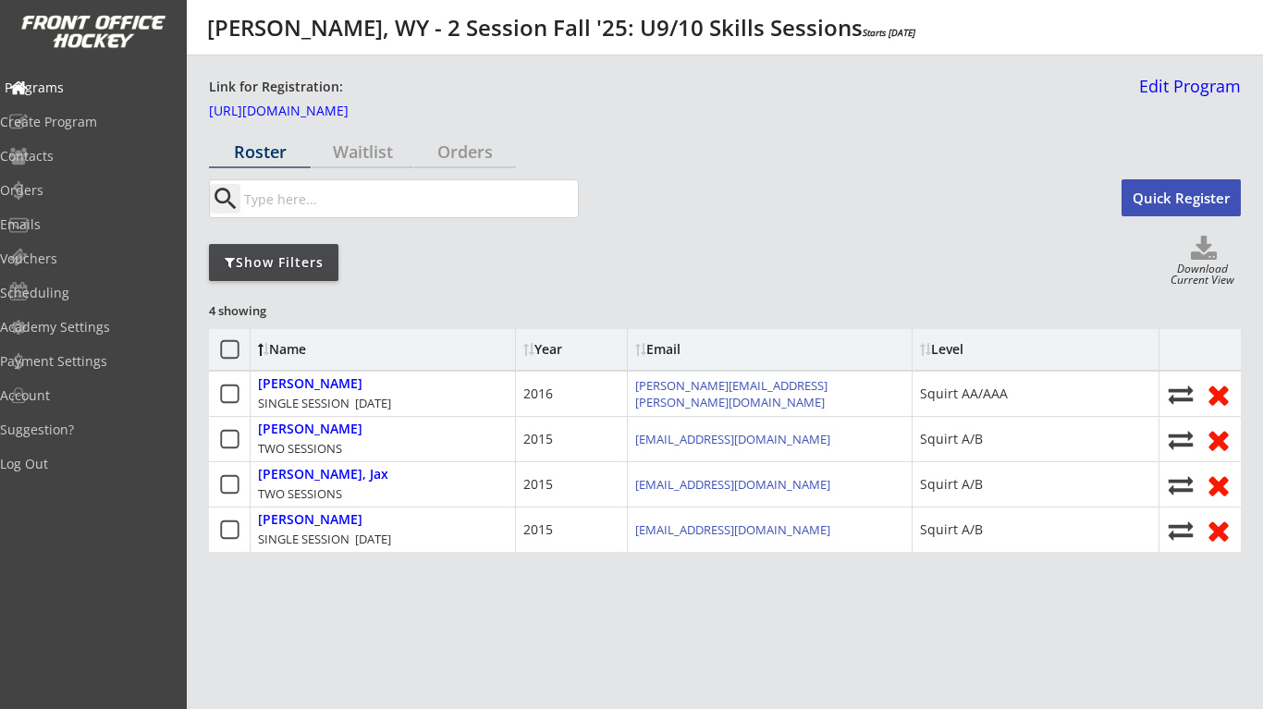
click at [94, 100] on div "Programs" at bounding box center [88, 87] width 176 height 32
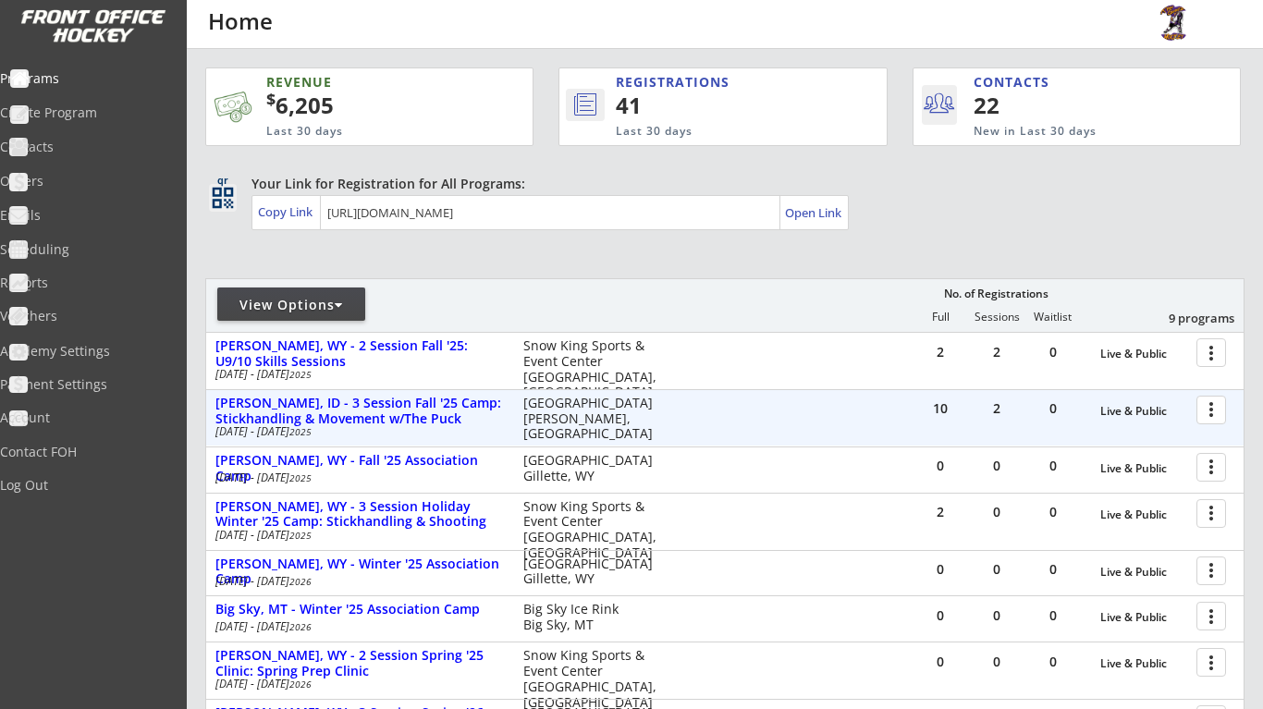
click at [1218, 413] on div at bounding box center [1215, 409] width 32 height 32
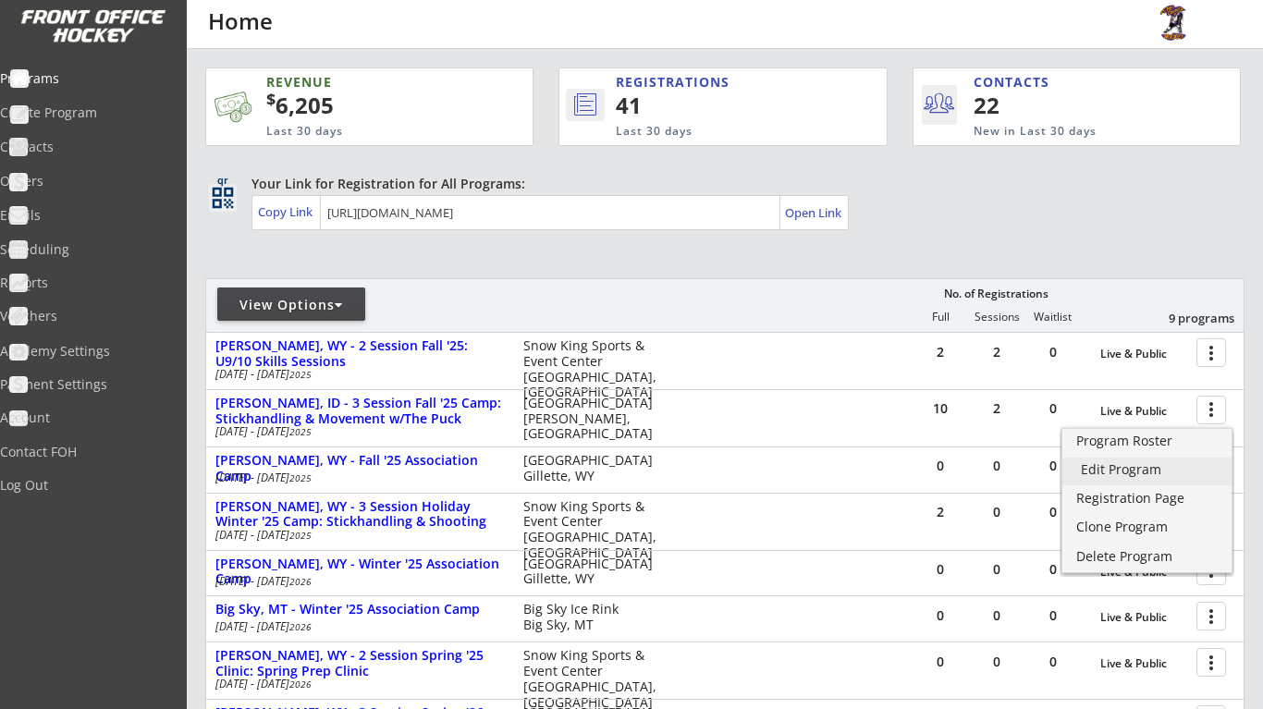
click at [1150, 470] on div "Edit Program" at bounding box center [1147, 469] width 132 height 13
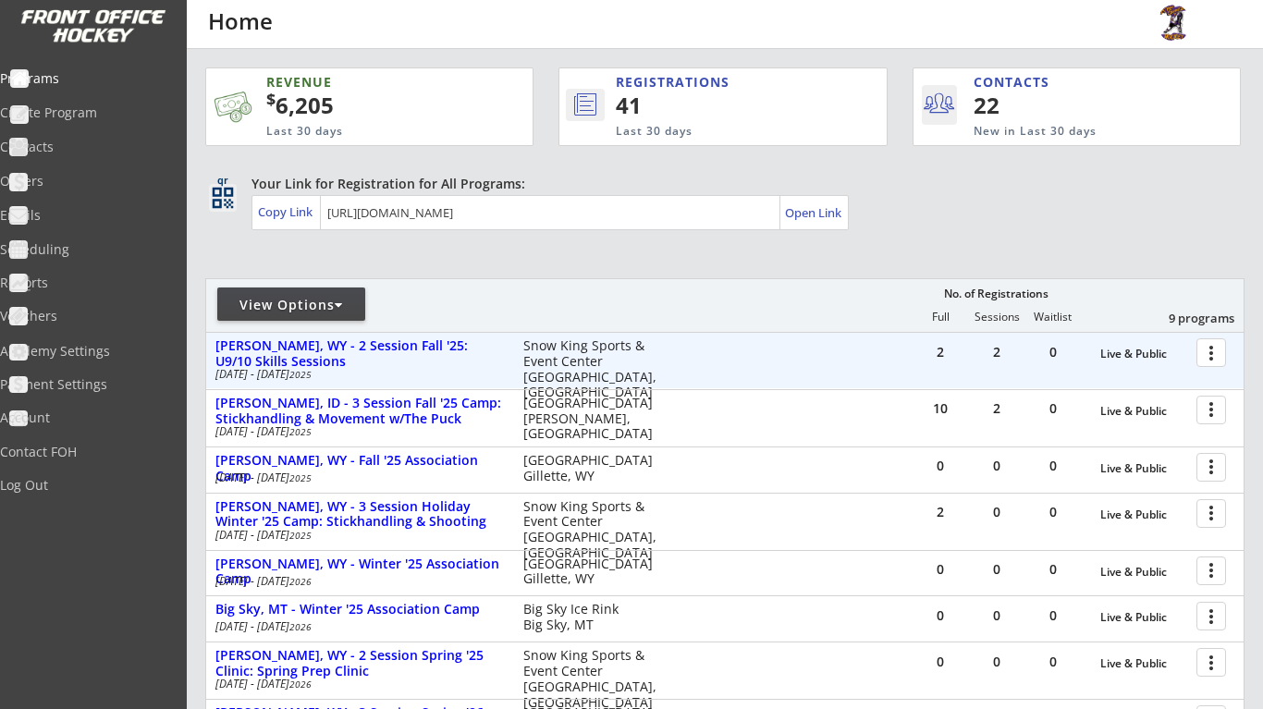
click at [1225, 354] on div at bounding box center [1215, 352] width 32 height 32
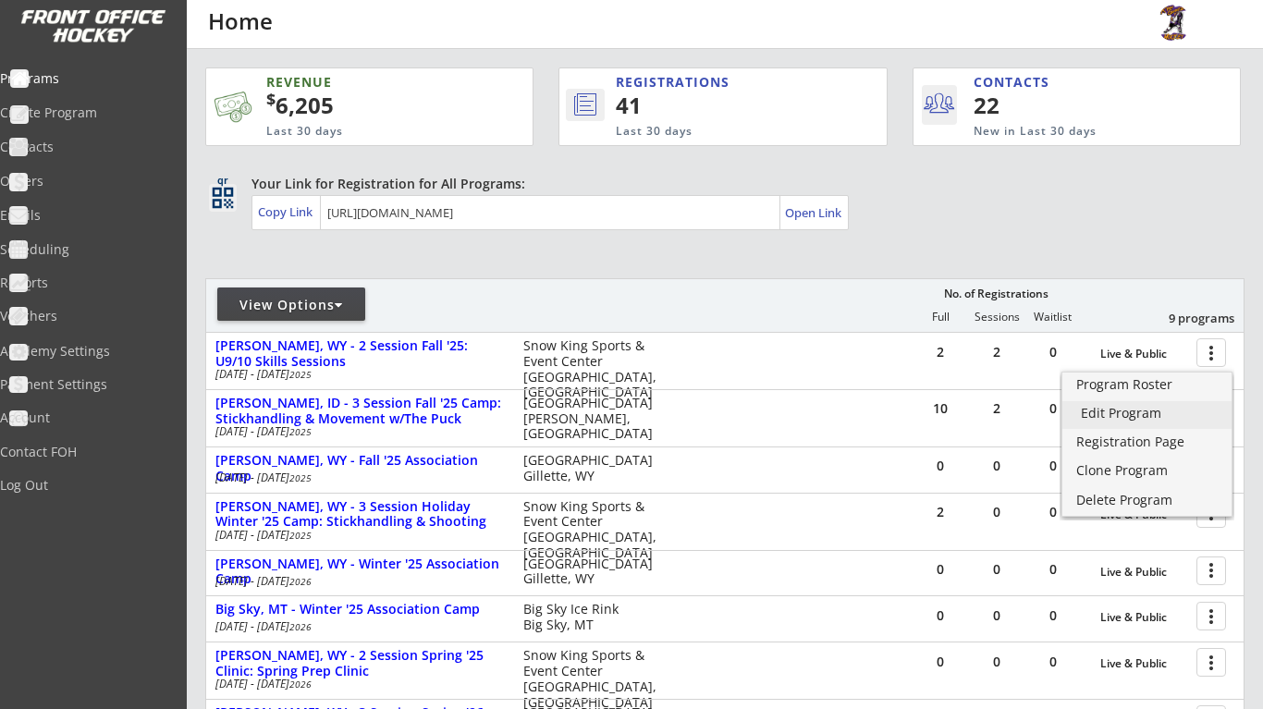
click at [1150, 416] on div "Edit Program" at bounding box center [1147, 413] width 132 height 13
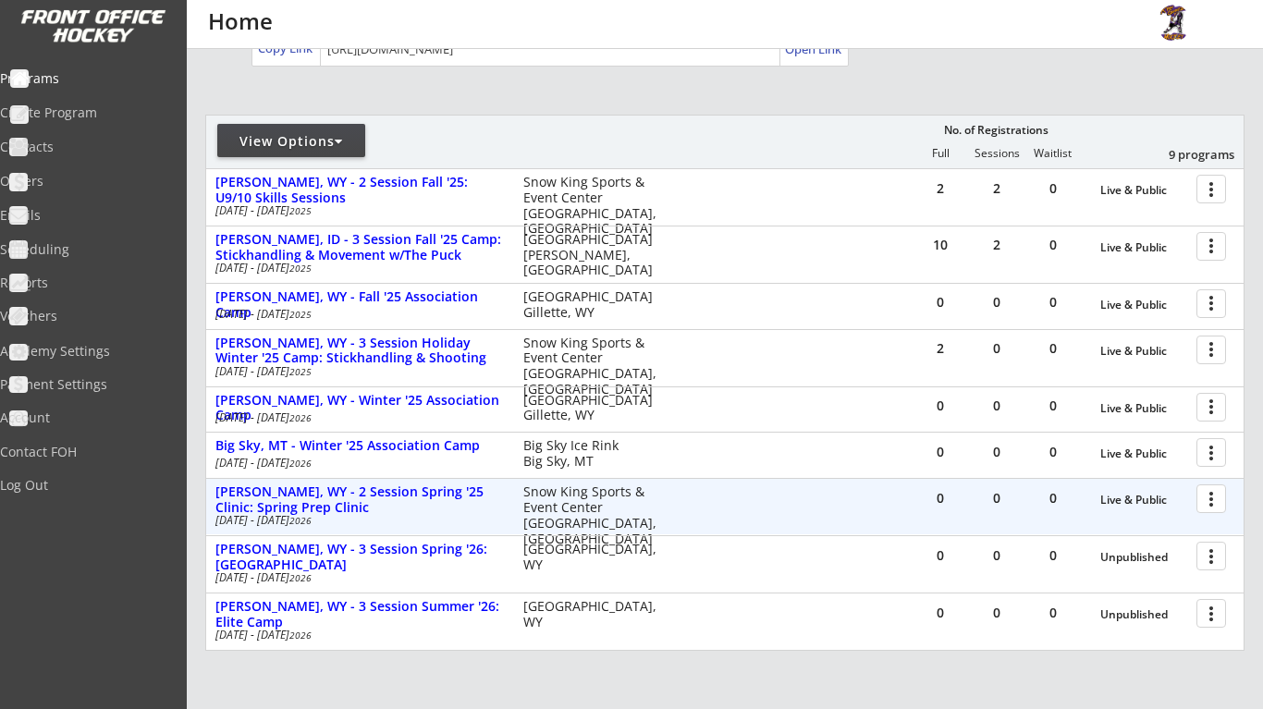
scroll to position [182, 0]
